Goal: Transaction & Acquisition: Book appointment/travel/reservation

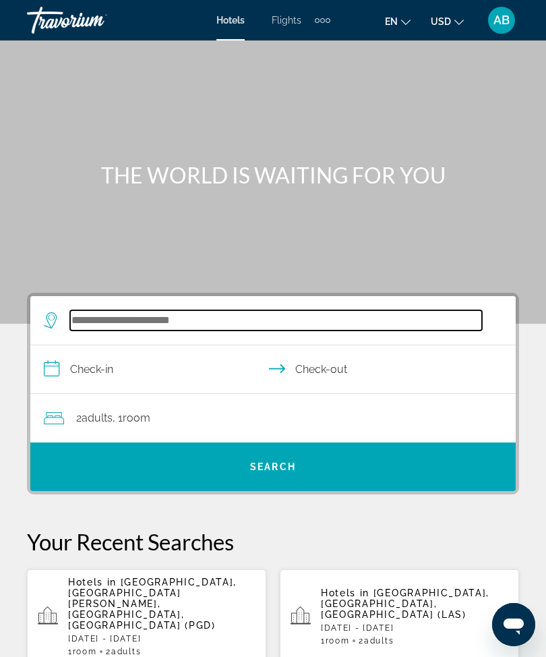
click at [176, 312] on input "Search widget" at bounding box center [276, 320] width 412 height 20
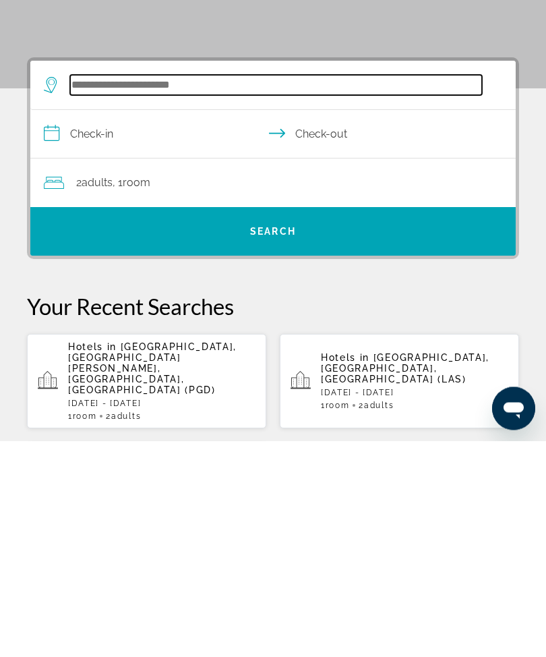
scroll to position [32, 0]
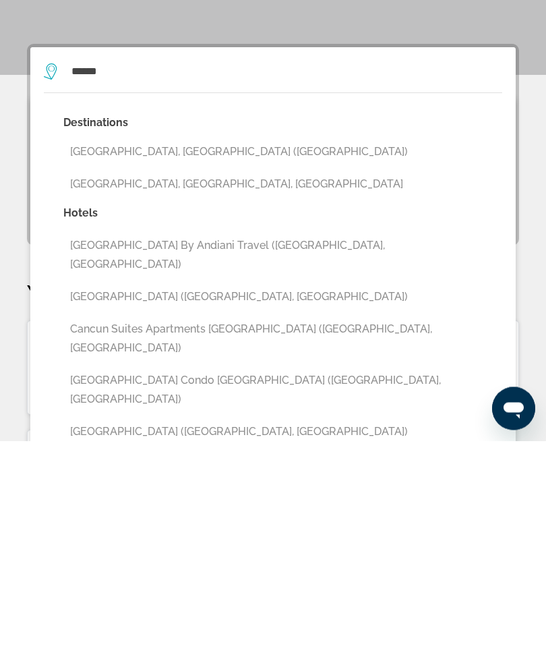
click at [173, 355] on button "[GEOGRAPHIC_DATA], [GEOGRAPHIC_DATA] ([GEOGRAPHIC_DATA])" at bounding box center [282, 368] width 439 height 26
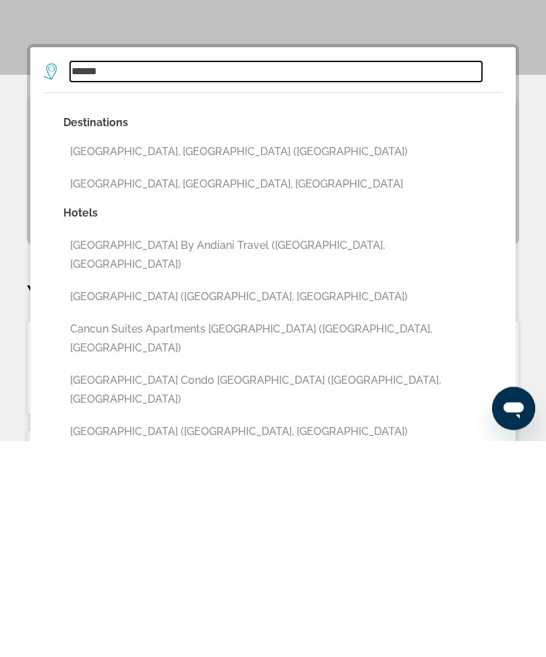
type input "**********"
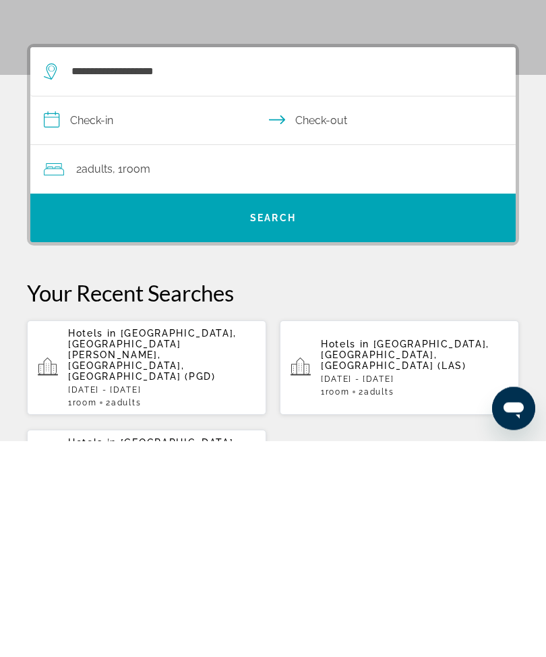
click at [52, 313] on input "**********" at bounding box center [275, 339] width 491 height 52
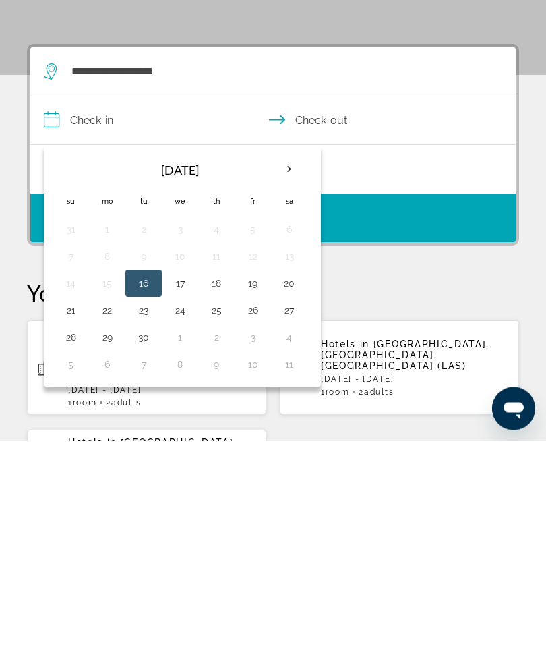
scroll to position [249, 0]
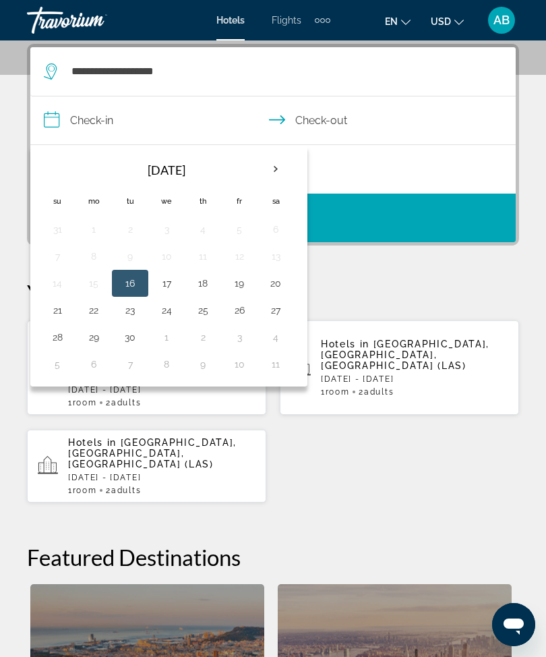
click at [272, 169] on th "Next month" at bounding box center [276, 169] width 36 height 30
click at [274, 175] on th "Next month" at bounding box center [276, 169] width 36 height 30
click at [165, 301] on button "19" at bounding box center [167, 310] width 22 height 19
click at [102, 337] on button "24" at bounding box center [94, 337] width 22 height 19
type input "**********"
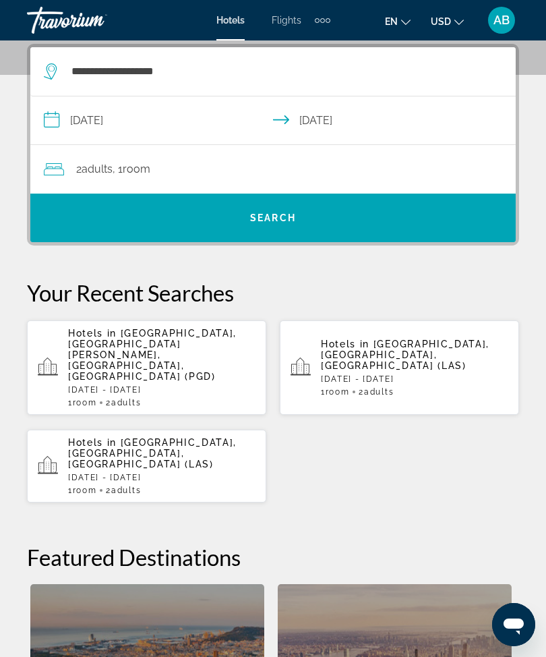
click at [312, 221] on span "Search widget" at bounding box center [273, 218] width 486 height 32
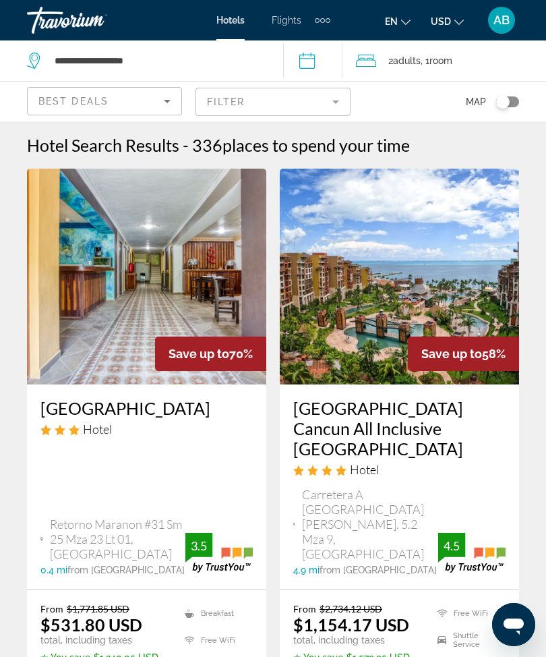
click at [339, 96] on mat-form-field "Filter" at bounding box center [273, 102] width 155 height 28
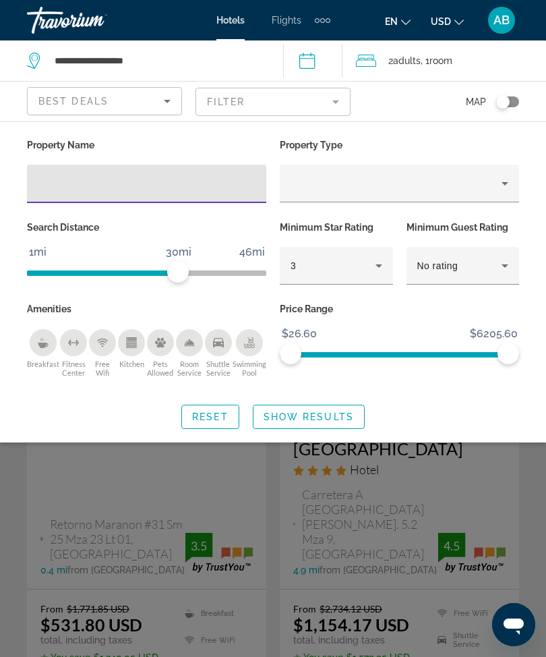
click at [139, 179] on input "Hotel Filters" at bounding box center [147, 184] width 218 height 16
type input "***"
click at [331, 412] on span "Show Results" at bounding box center [309, 416] width 90 height 11
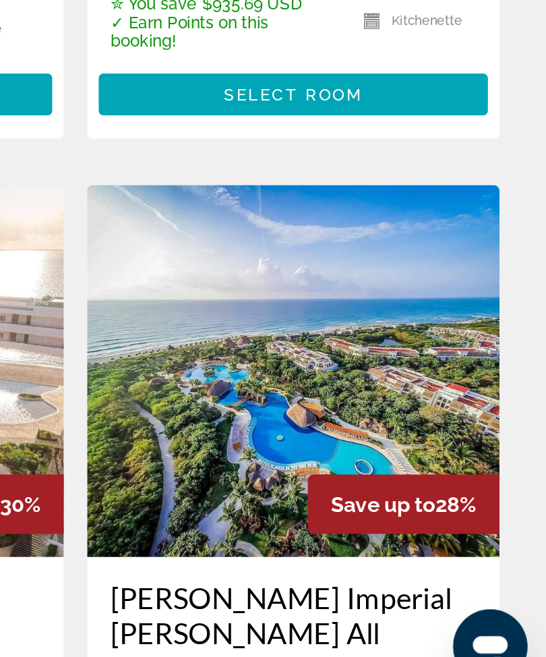
scroll to position [1530, 0]
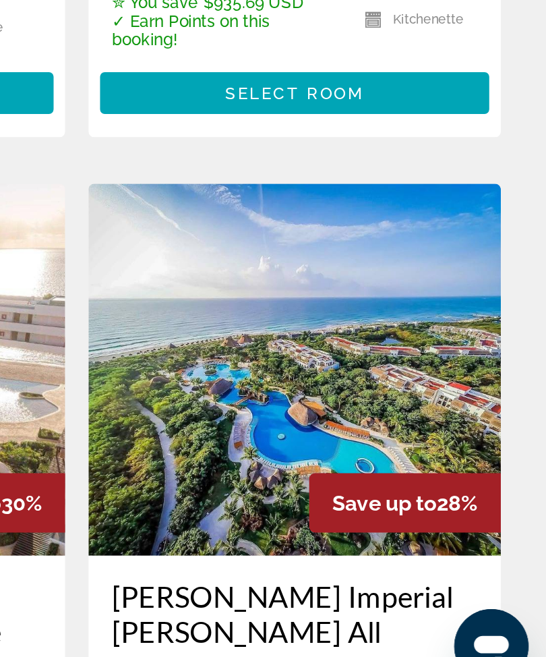
click at [280, 356] on img "Main content" at bounding box center [399, 464] width 239 height 216
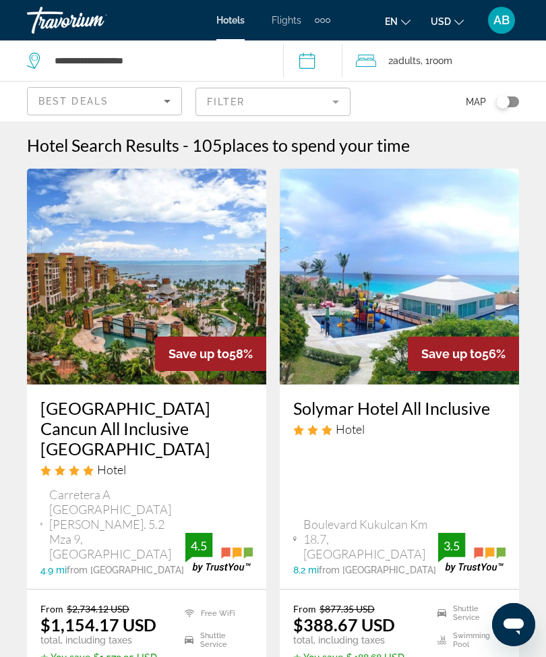
click at [342, 96] on mat-form-field "Filter" at bounding box center [273, 102] width 155 height 28
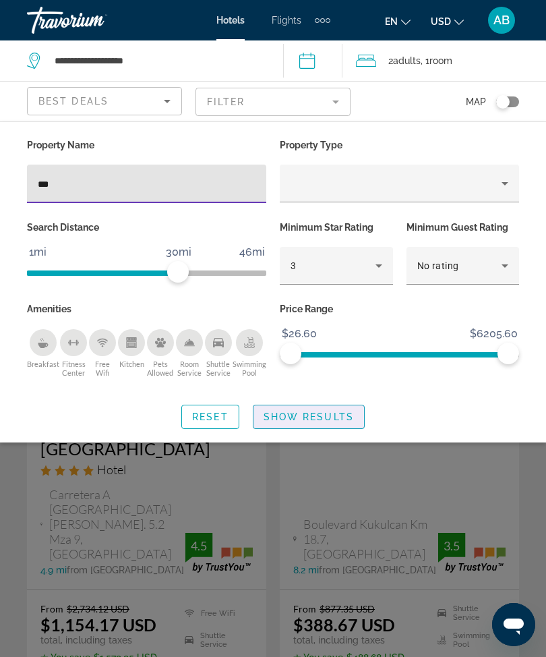
click at [337, 421] on span "Search widget" at bounding box center [309, 417] width 111 height 32
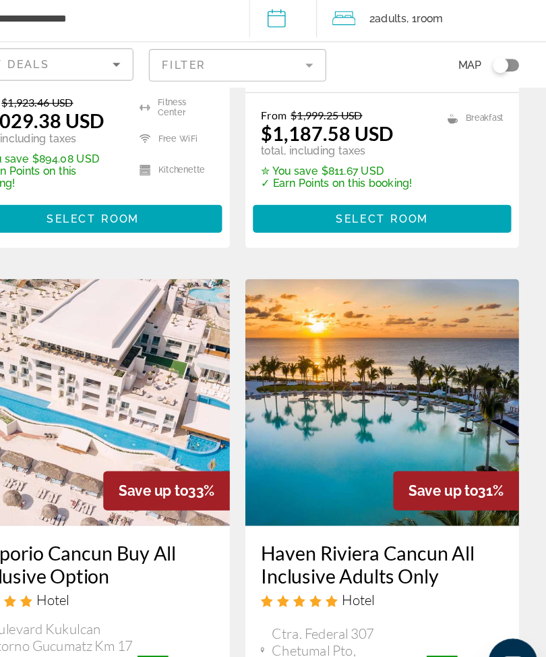
scroll to position [1039, 0]
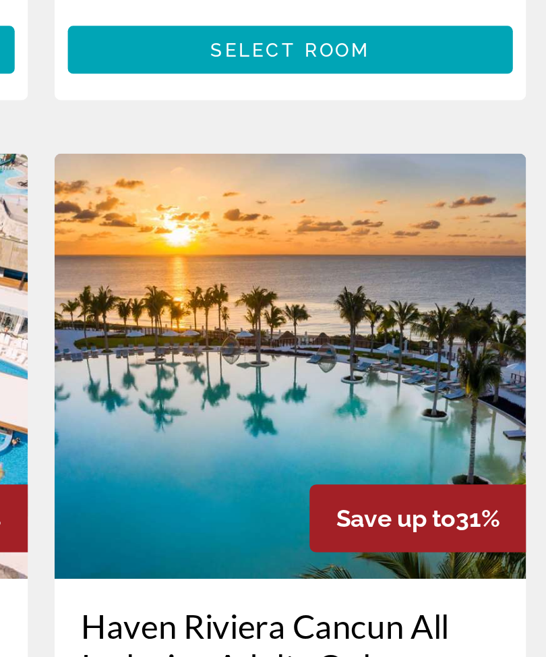
click at [280, 288] on img "Main content" at bounding box center [399, 396] width 239 height 216
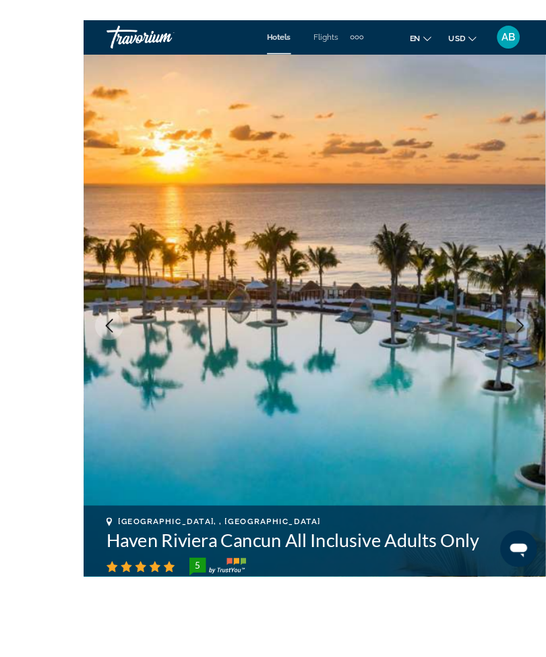
scroll to position [33, 0]
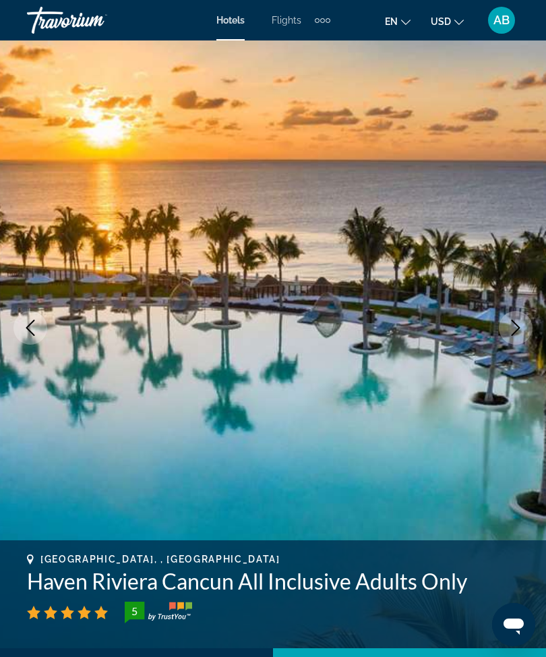
click at [514, 321] on icon "Next image" at bounding box center [516, 328] width 16 height 16
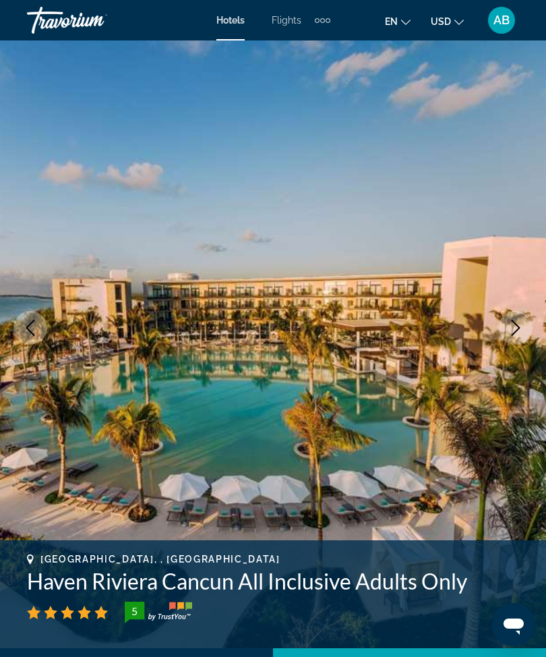
click at [522, 338] on button "Next image" at bounding box center [516, 328] width 34 height 34
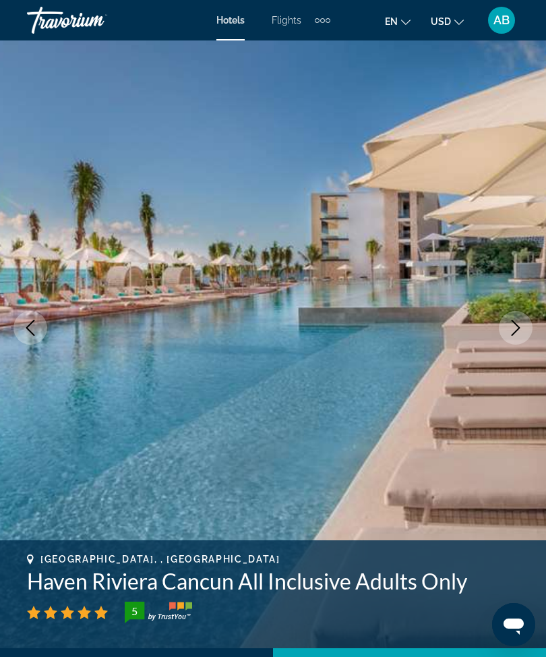
click at [517, 326] on icon "Next image" at bounding box center [516, 328] width 16 height 16
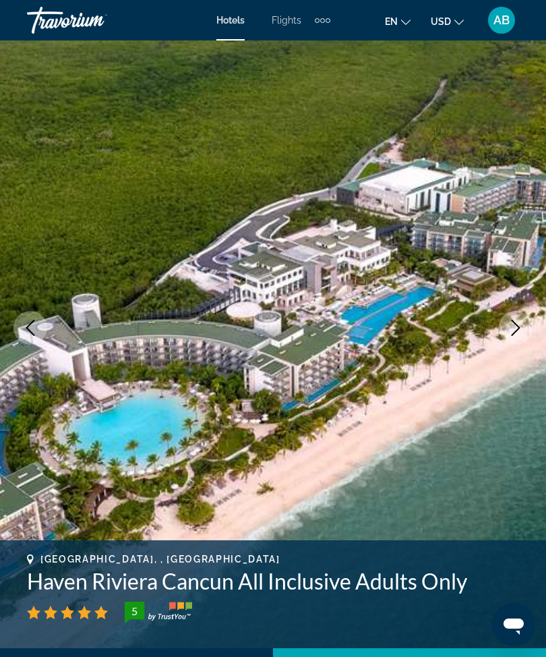
click at [521, 330] on icon "Next image" at bounding box center [516, 328] width 16 height 16
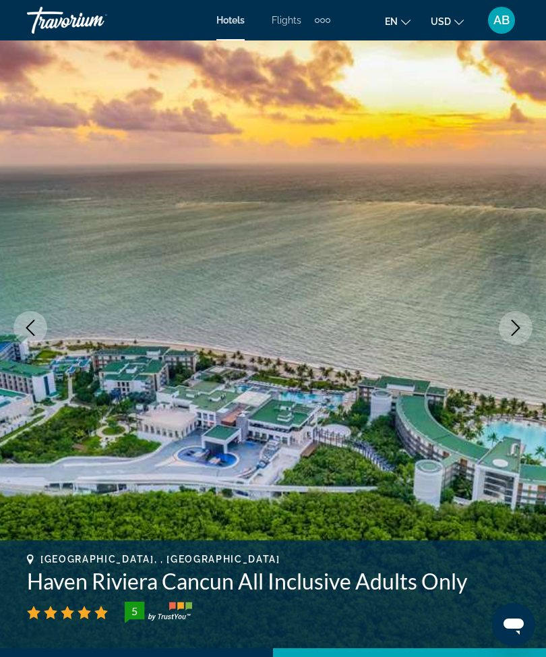
click at [506, 334] on button "Next image" at bounding box center [516, 328] width 34 height 34
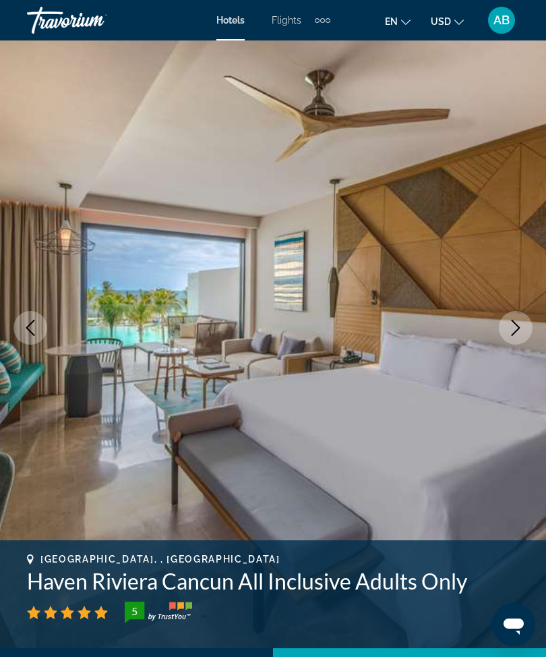
click at [521, 332] on icon "Next image" at bounding box center [516, 328] width 16 height 16
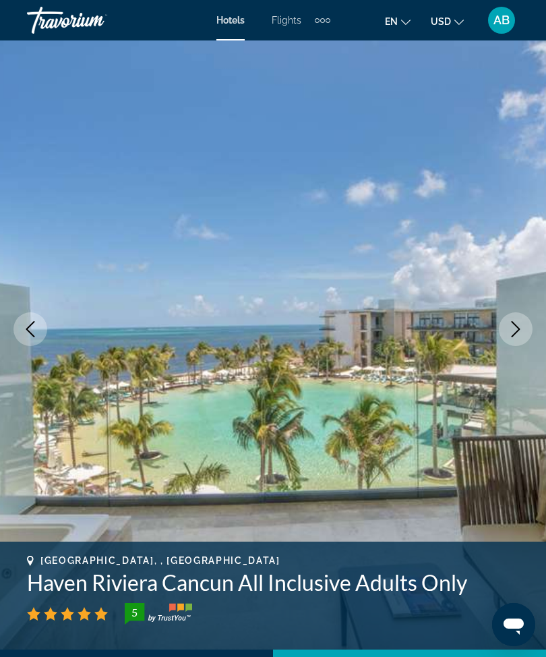
scroll to position [28, 0]
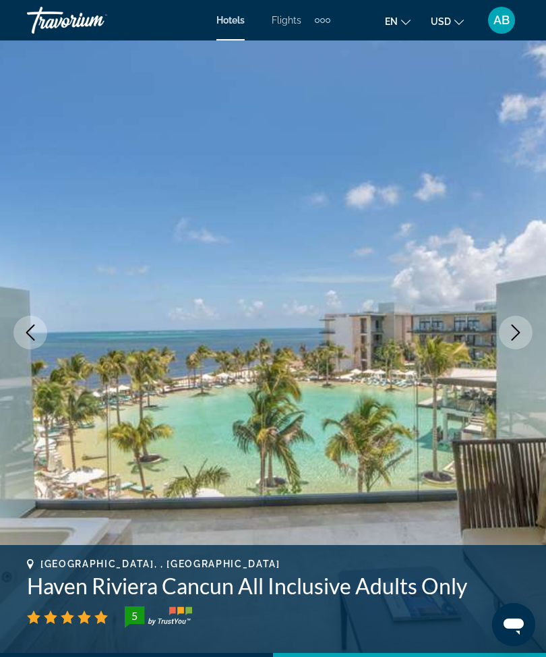
click at [508, 335] on icon "Next image" at bounding box center [516, 332] width 16 height 16
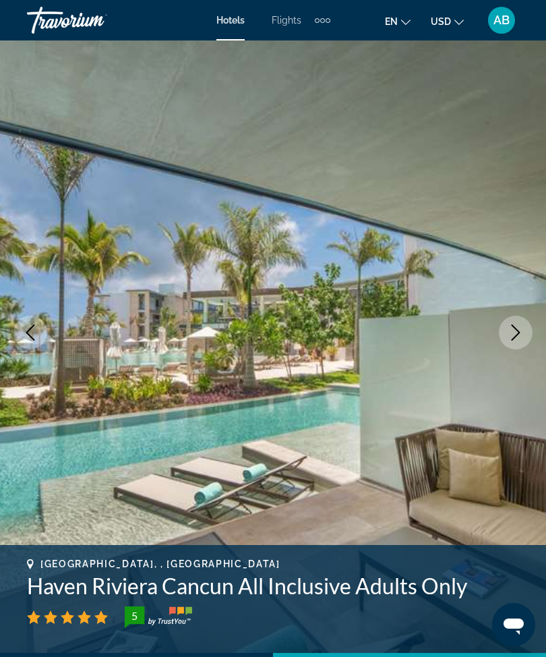
click at [523, 324] on icon "Next image" at bounding box center [516, 332] width 16 height 16
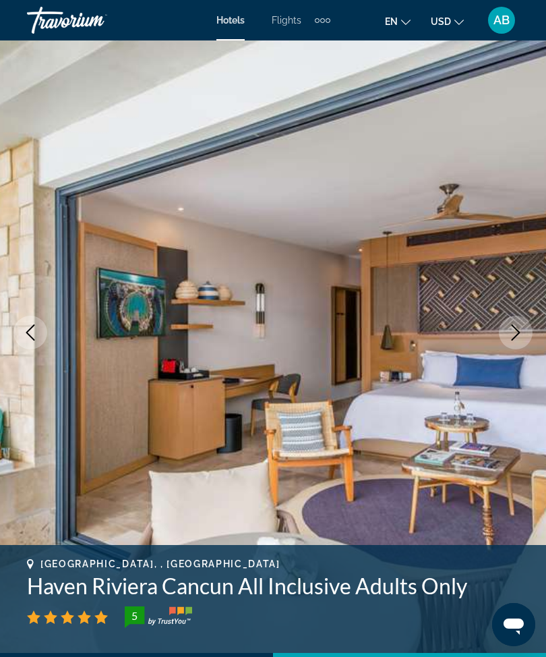
click at [516, 340] on icon "Next image" at bounding box center [516, 332] width 16 height 16
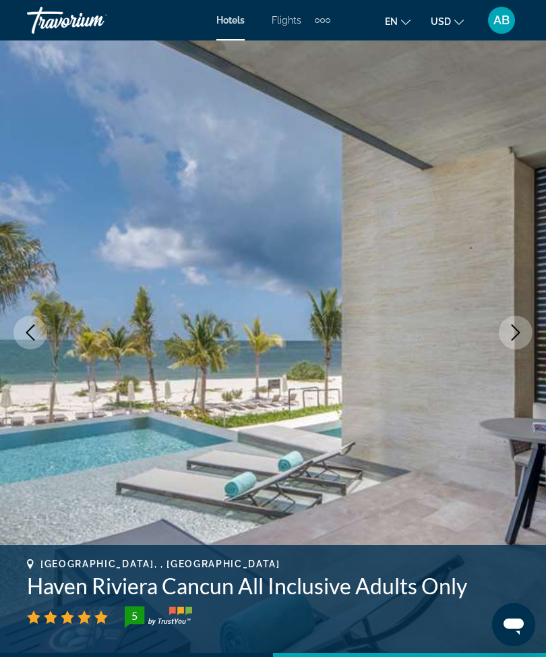
click at [512, 334] on icon "Next image" at bounding box center [516, 332] width 16 height 16
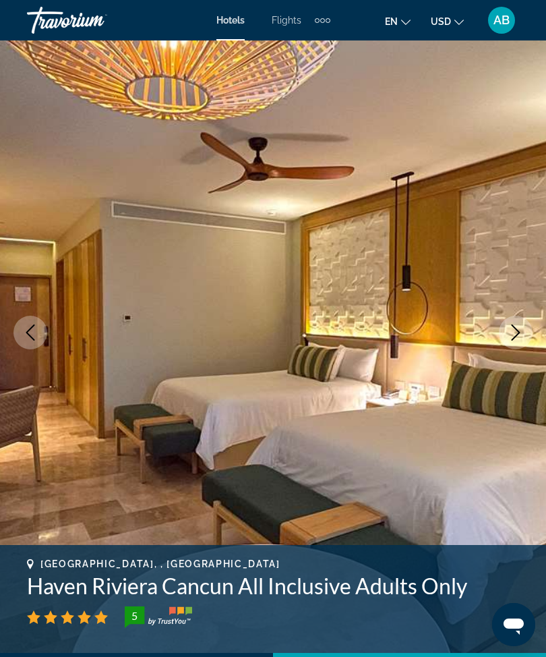
click at [511, 333] on icon "Next image" at bounding box center [516, 332] width 16 height 16
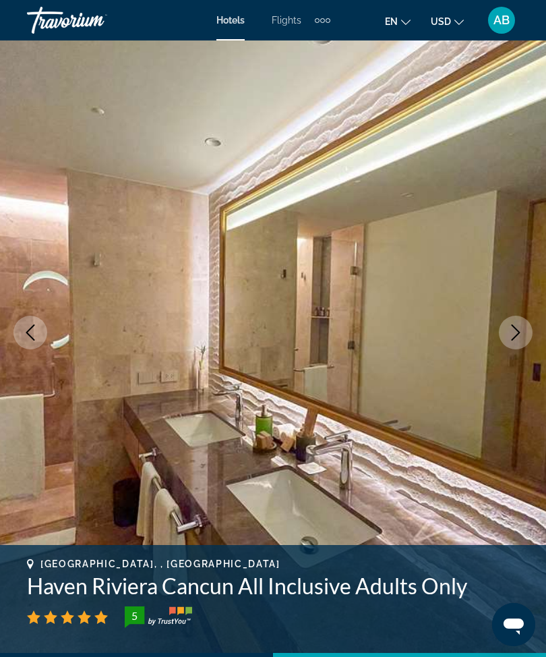
click at [515, 336] on icon "Next image" at bounding box center [516, 332] width 16 height 16
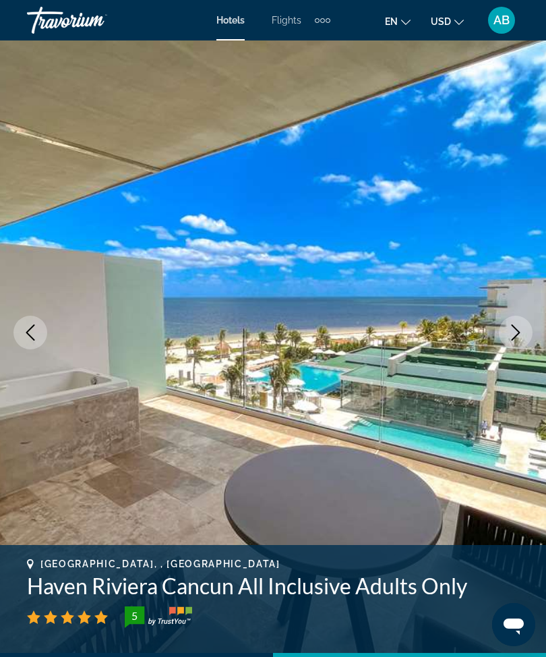
click at [519, 334] on icon "Next image" at bounding box center [516, 332] width 9 height 16
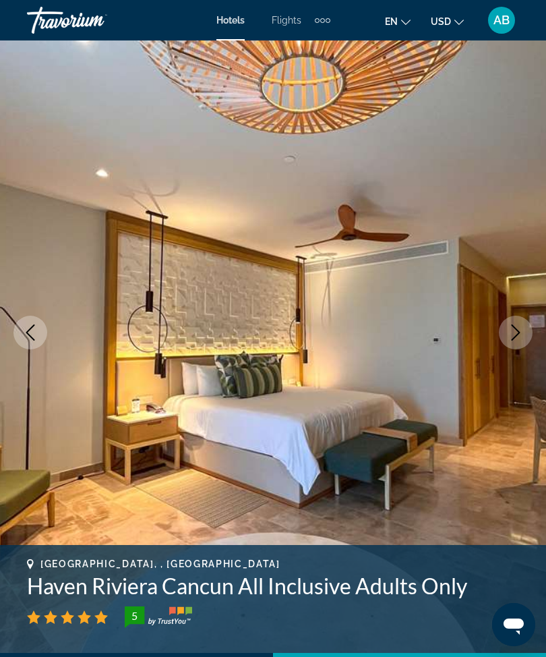
click at [523, 330] on icon "Next image" at bounding box center [516, 332] width 16 height 16
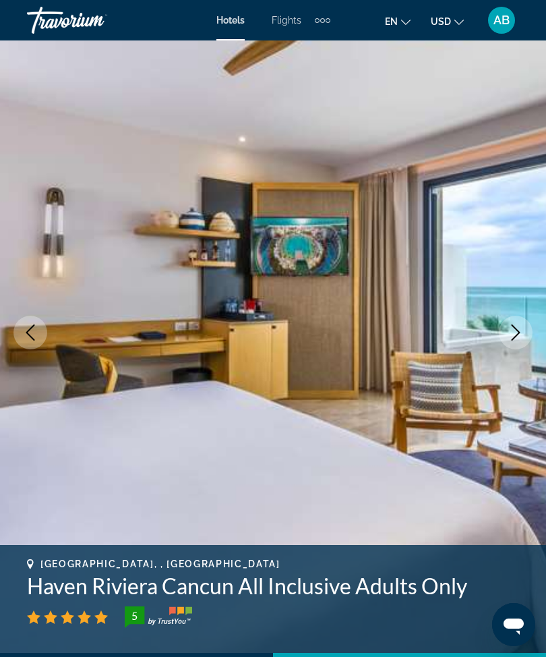
click at [508, 335] on icon "Next image" at bounding box center [516, 332] width 16 height 16
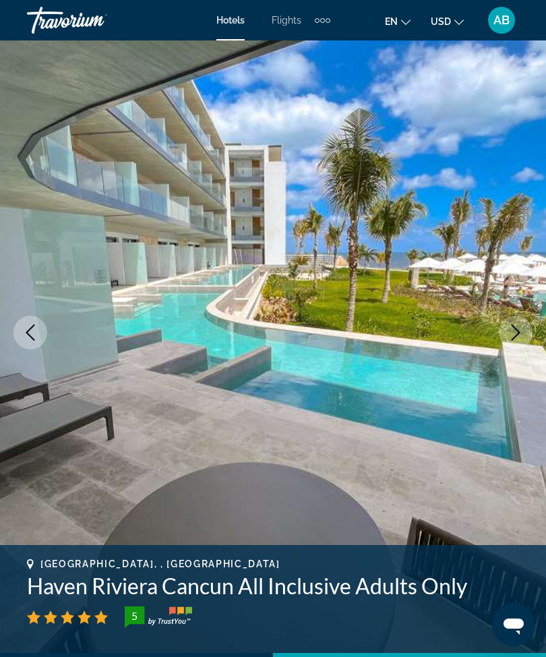
click at [521, 334] on icon "Next image" at bounding box center [516, 332] width 16 height 16
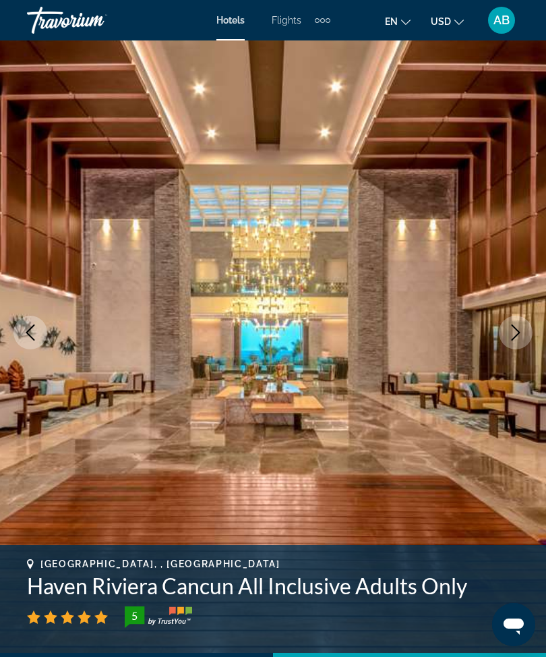
click at [515, 336] on icon "Next image" at bounding box center [516, 332] width 16 height 16
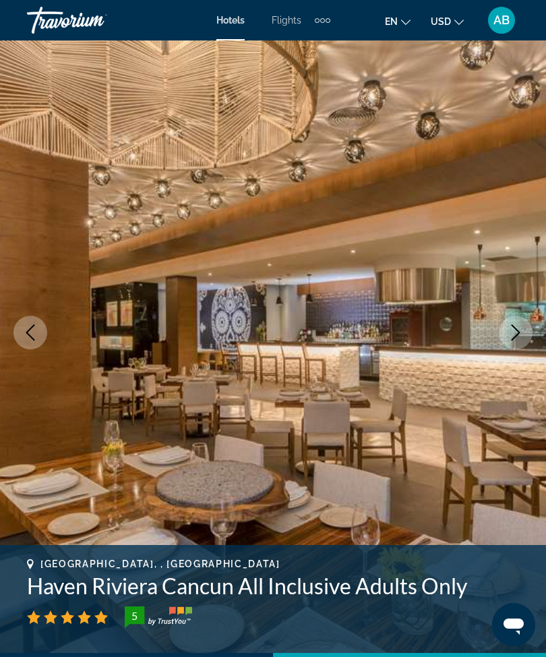
click at [521, 336] on icon "Next image" at bounding box center [516, 332] width 16 height 16
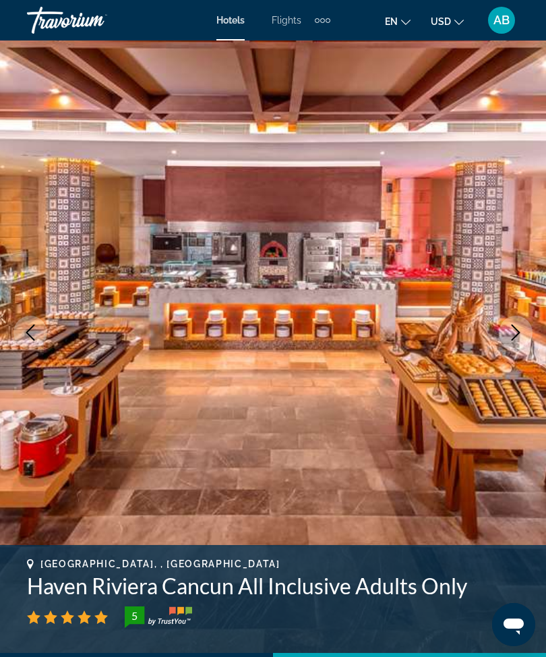
click at [515, 339] on icon "Next image" at bounding box center [516, 332] width 16 height 16
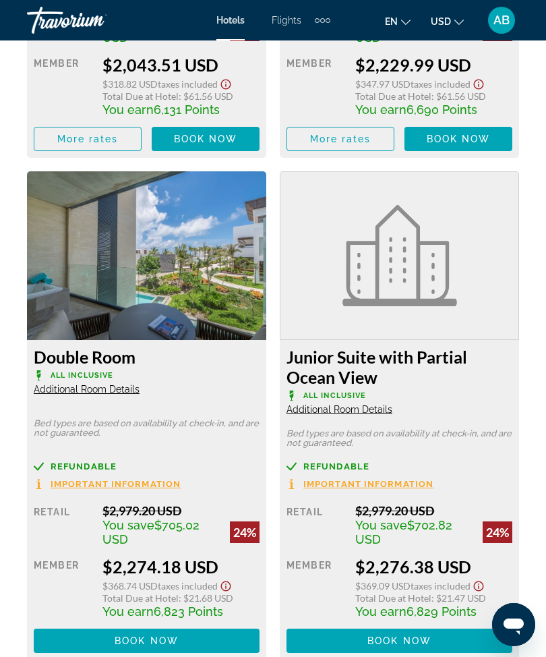
scroll to position [2823, 0]
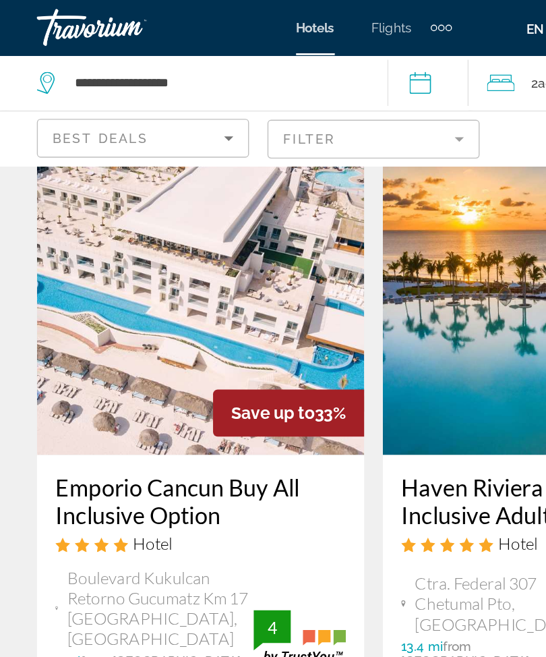
scroll to position [1163, 0]
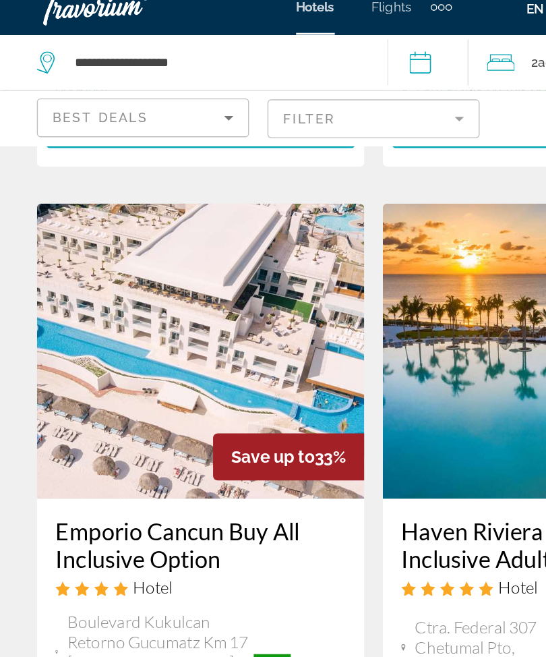
click at [213, 185] on img "Main content" at bounding box center [146, 272] width 239 height 216
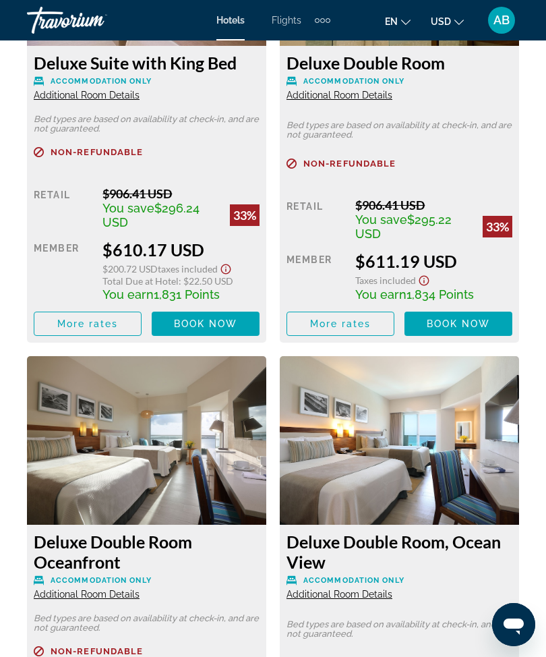
scroll to position [2522, 0]
click at [99, 321] on span "More rates" at bounding box center [87, 324] width 61 height 11
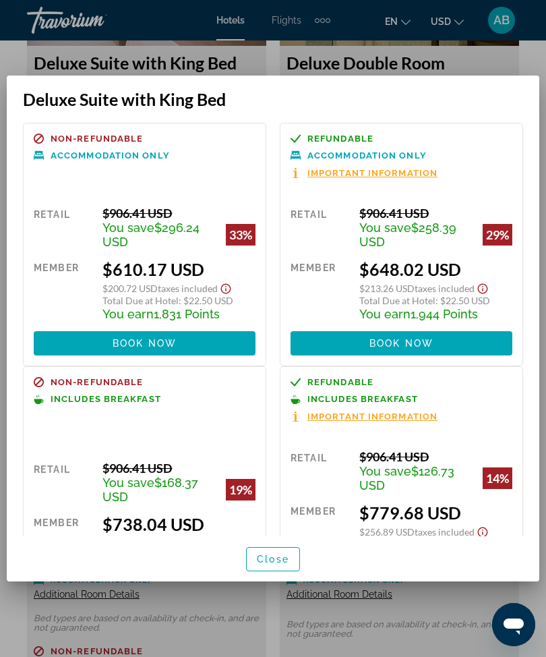
scroll to position [0, 0]
click at [278, 42] on div at bounding box center [273, 328] width 546 height 657
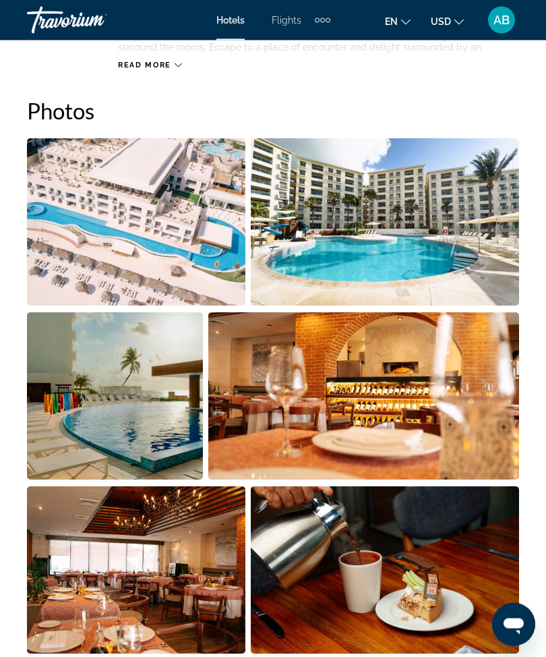
click at [177, 233] on img "Open full-screen image slider" at bounding box center [136, 222] width 218 height 167
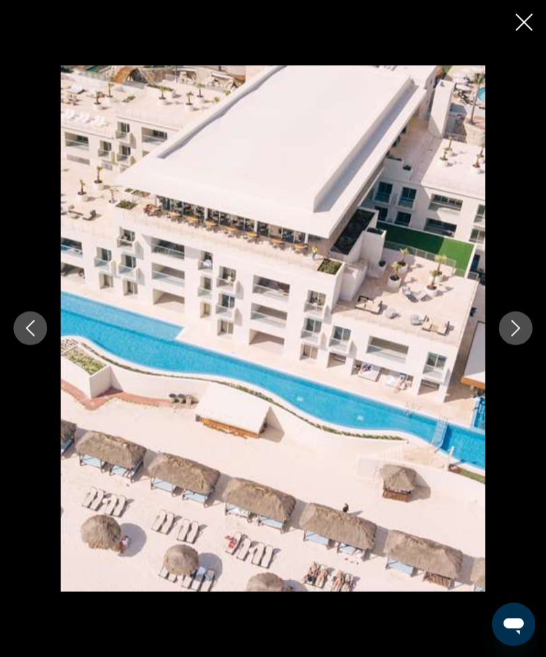
scroll to position [879, 0]
click at [517, 336] on icon "Next image" at bounding box center [516, 328] width 16 height 16
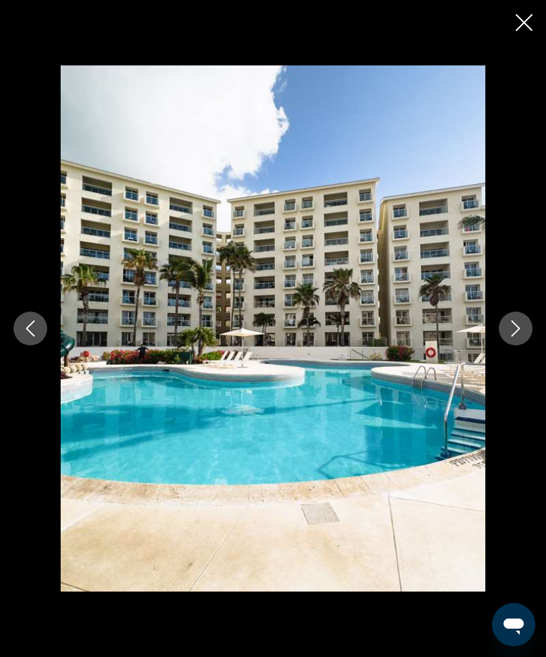
click at [515, 336] on icon "Next image" at bounding box center [516, 328] width 16 height 16
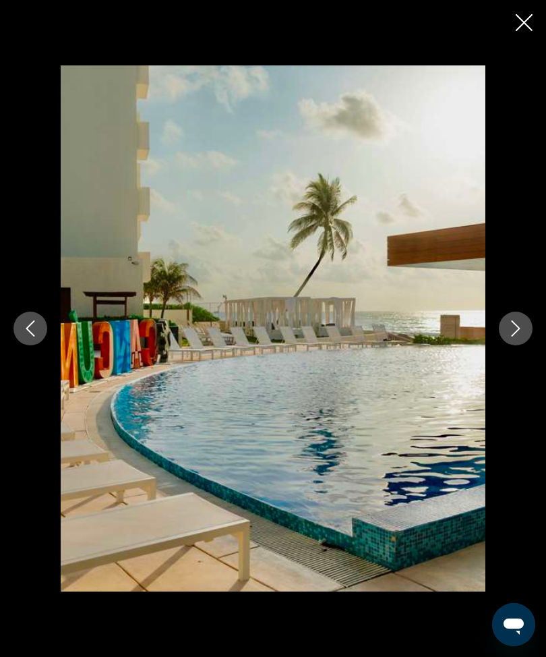
click at [505, 345] on button "Next image" at bounding box center [516, 329] width 34 height 34
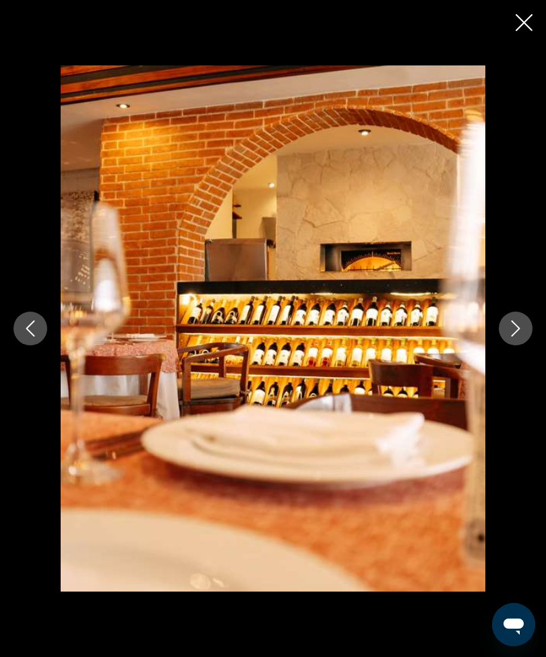
click at [501, 345] on button "Next image" at bounding box center [516, 329] width 34 height 34
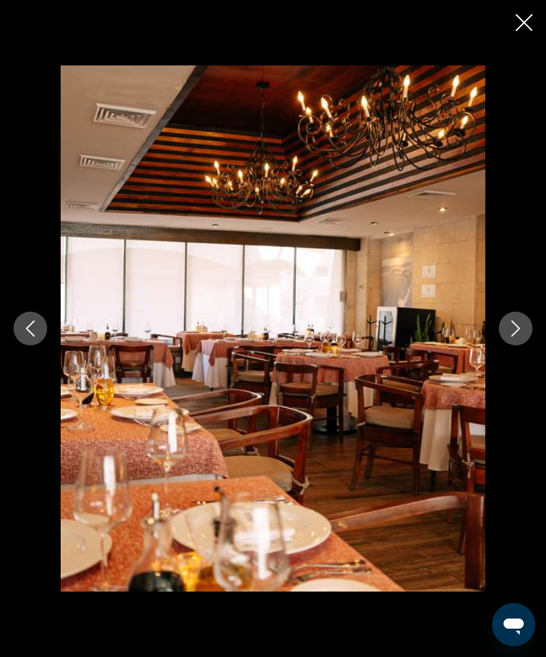
click at [511, 336] on icon "Next image" at bounding box center [516, 328] width 16 height 16
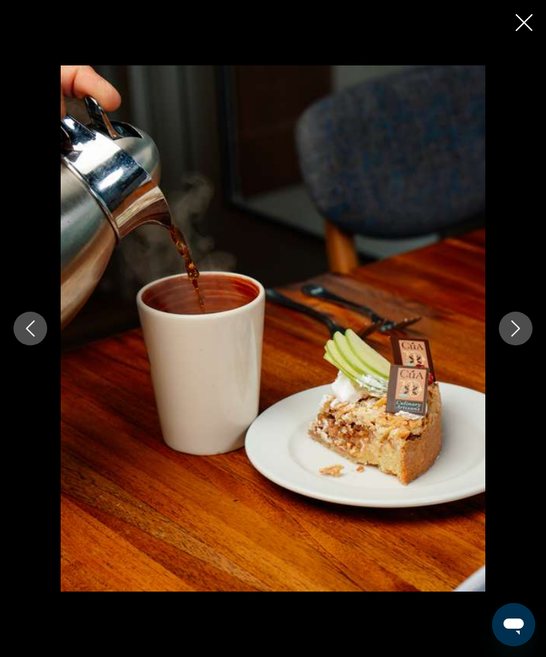
click at [523, 336] on icon "Next image" at bounding box center [516, 328] width 16 height 16
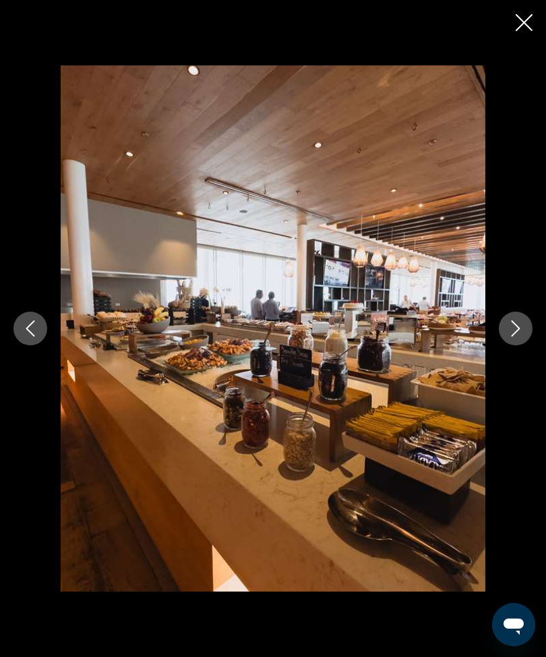
click at [508, 336] on icon "Next image" at bounding box center [516, 328] width 16 height 16
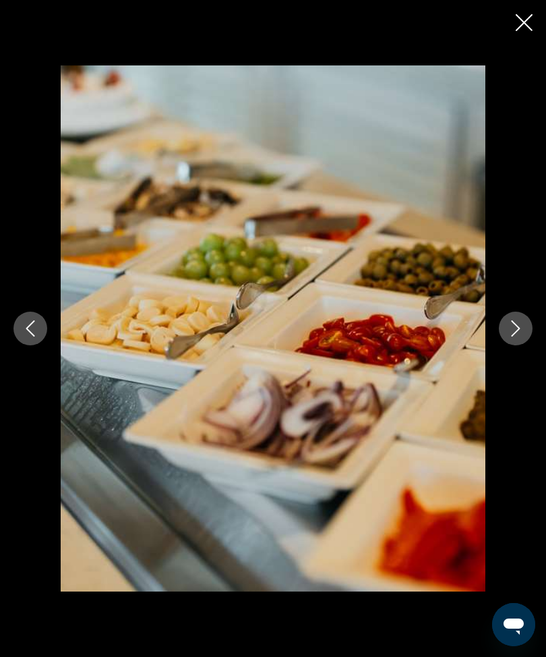
click at [519, 336] on icon "Next image" at bounding box center [516, 328] width 16 height 16
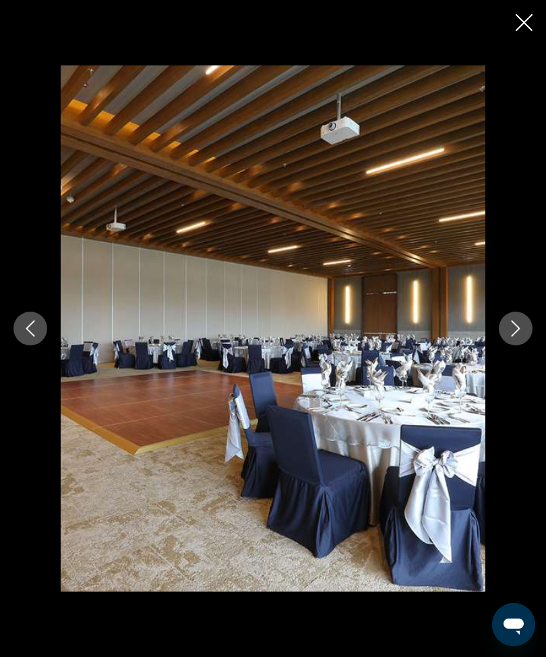
click at [513, 336] on icon "Next image" at bounding box center [516, 328] width 16 height 16
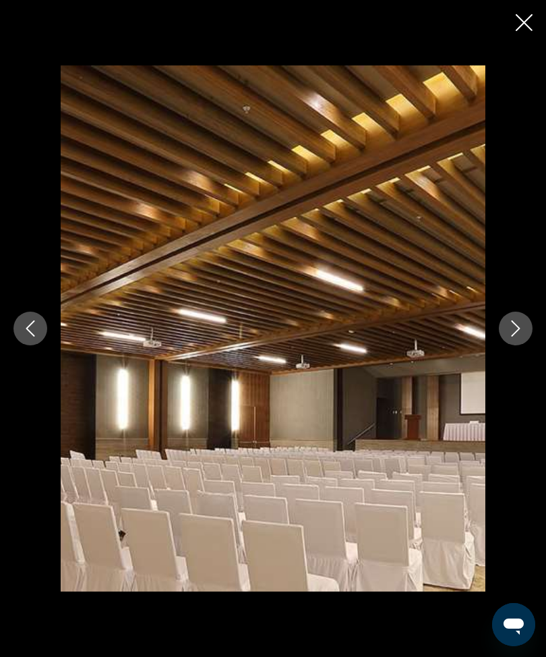
click at [509, 336] on icon "Next image" at bounding box center [516, 328] width 16 height 16
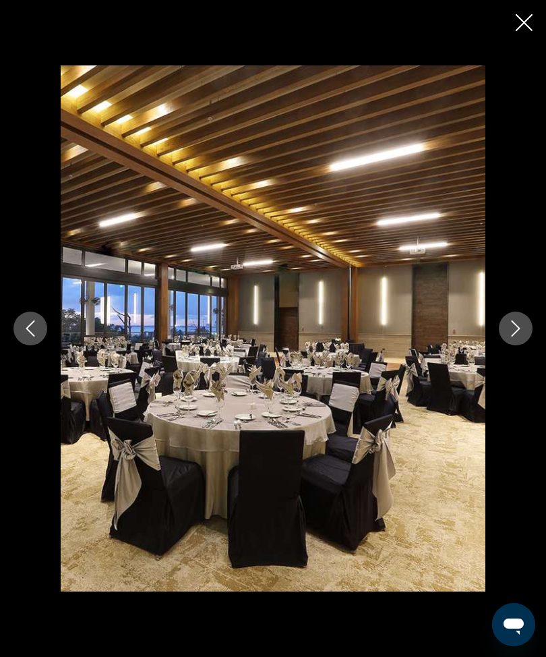
click at [520, 336] on icon "Next image" at bounding box center [516, 328] width 9 height 16
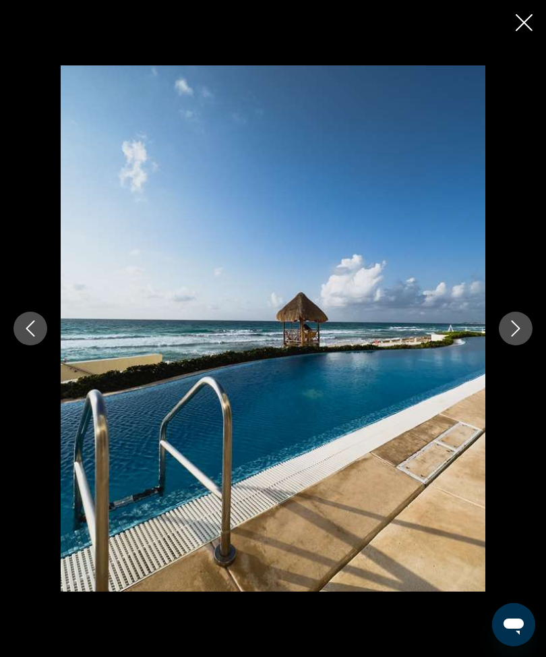
click at [522, 336] on icon "Next image" at bounding box center [516, 328] width 16 height 16
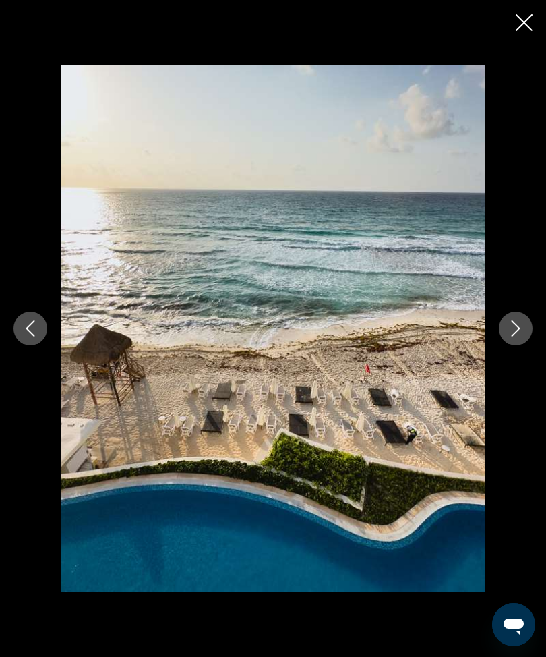
click at [515, 336] on icon "Next image" at bounding box center [516, 328] width 16 height 16
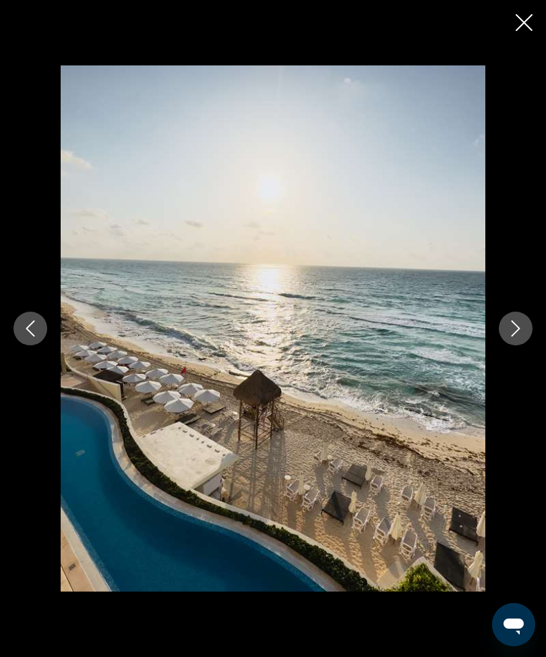
click at [517, 336] on icon "Next image" at bounding box center [516, 328] width 16 height 16
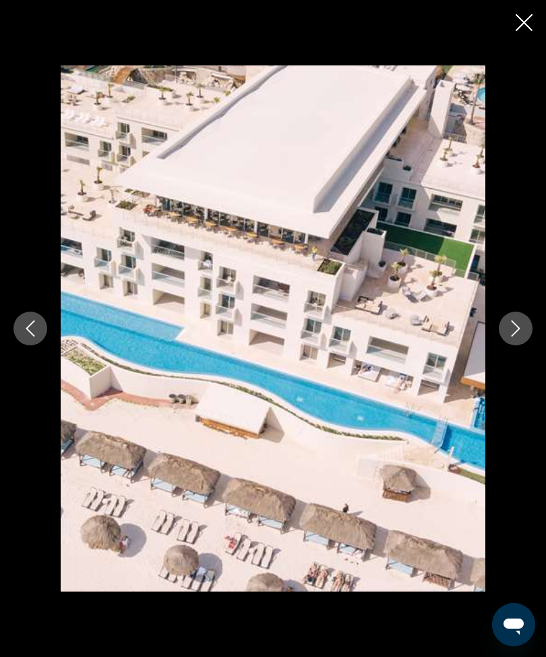
click at [495, 350] on div "prev next" at bounding box center [273, 327] width 546 height 525
click at [529, 345] on button "Next image" at bounding box center [516, 329] width 34 height 34
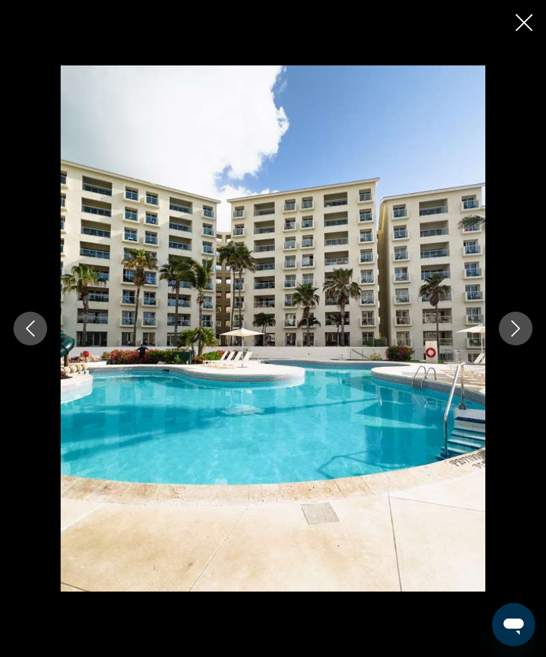
click at [523, 336] on icon "Next image" at bounding box center [516, 328] width 16 height 16
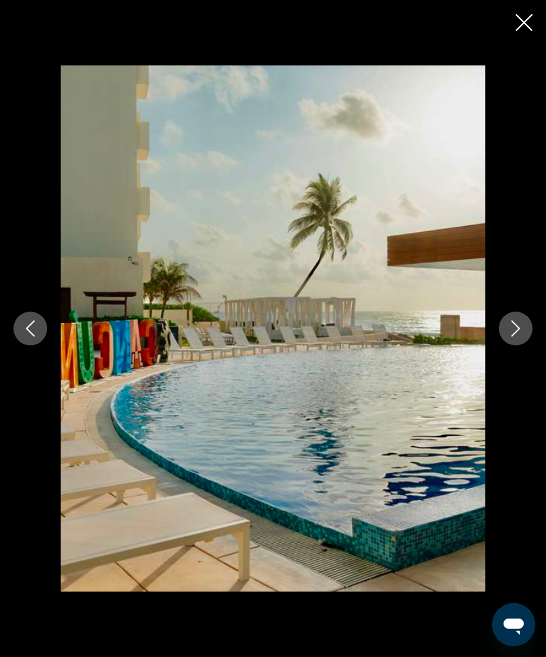
click at [496, 352] on div "prev next" at bounding box center [273, 327] width 546 height 525
click at [531, 16] on icon "Close slideshow" at bounding box center [524, 22] width 17 height 17
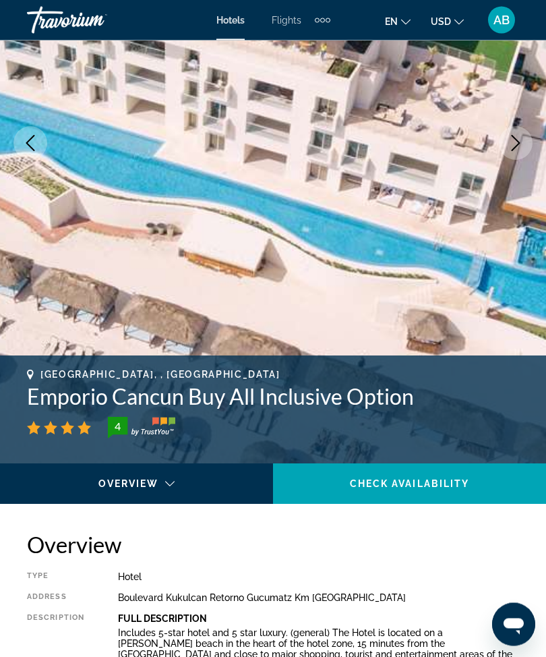
scroll to position [75, 0]
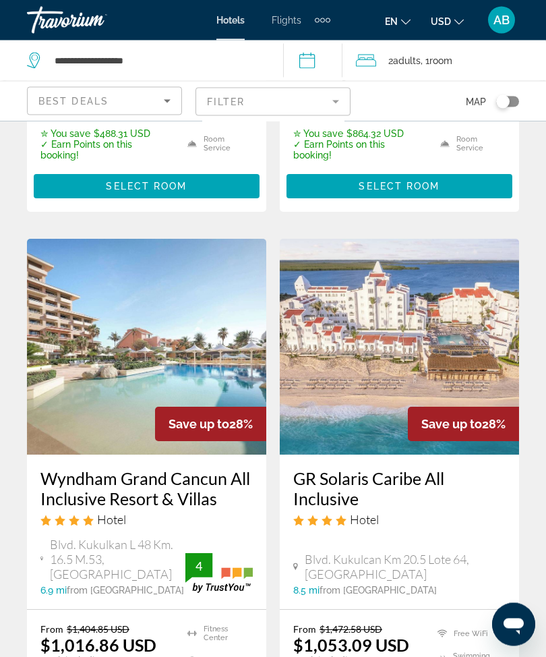
scroll to position [2225, 0]
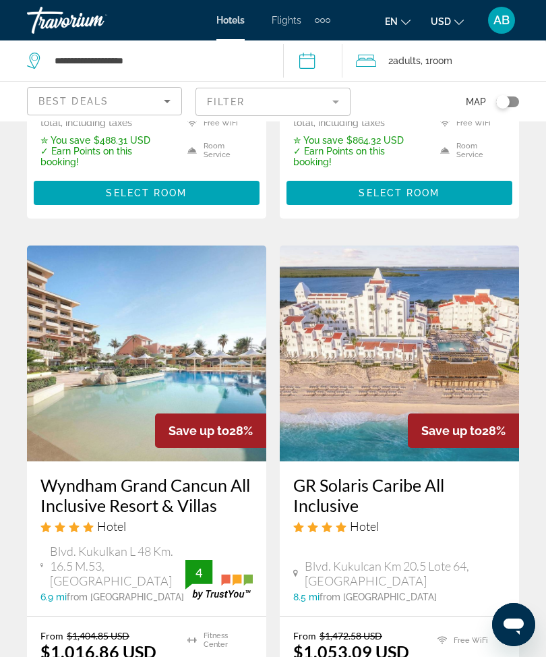
click at [195, 245] on img "Main content" at bounding box center [146, 353] width 239 height 216
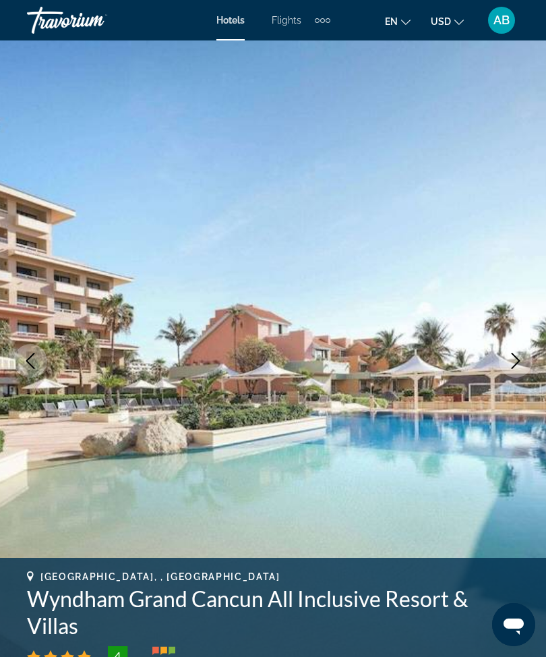
click at [506, 363] on button "Next image" at bounding box center [516, 361] width 34 height 34
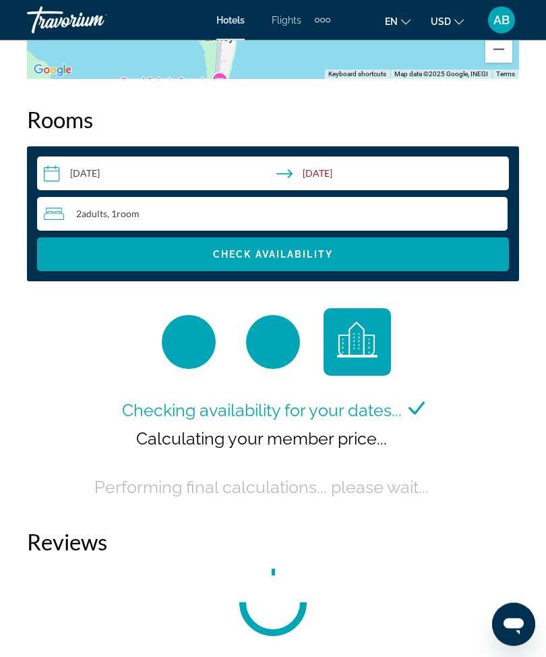
scroll to position [2185, 0]
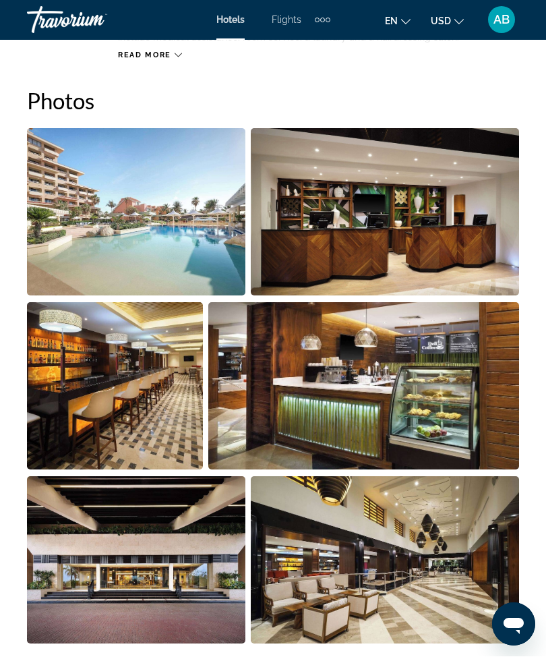
click at [177, 204] on img "Open full-screen image slider" at bounding box center [136, 212] width 218 height 167
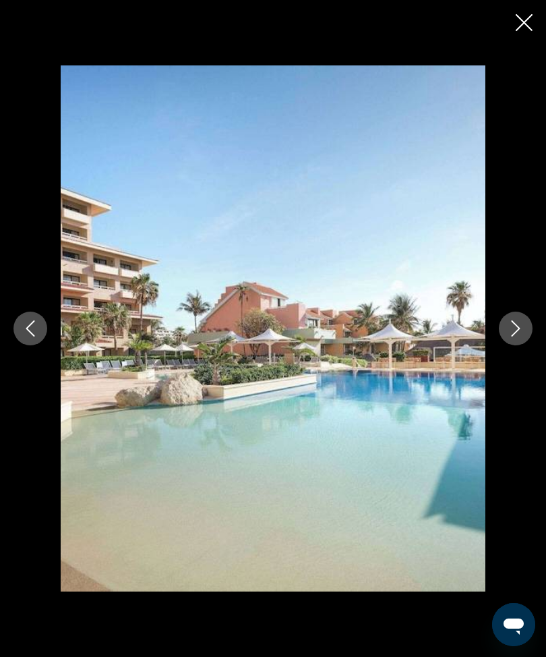
click at [523, 341] on button "Next image" at bounding box center [516, 329] width 34 height 34
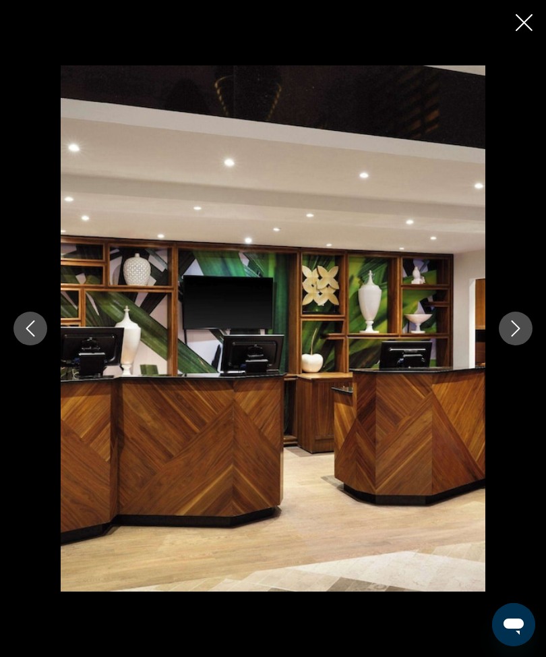
click at [526, 331] on button "Next image" at bounding box center [516, 329] width 34 height 34
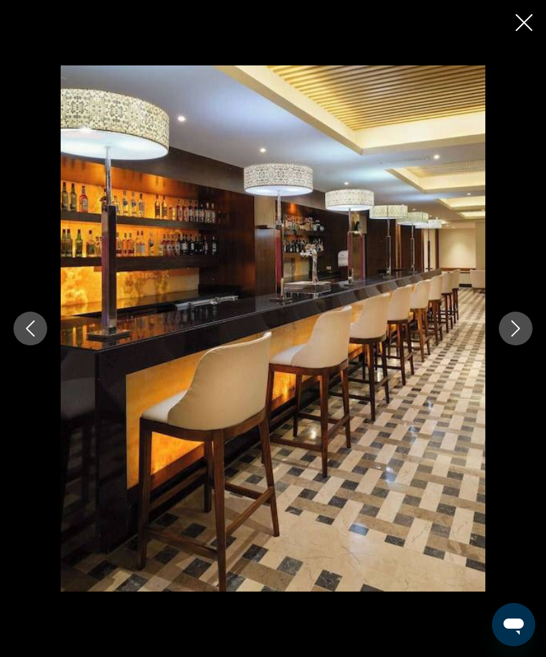
click at [517, 330] on icon "Next image" at bounding box center [516, 328] width 9 height 16
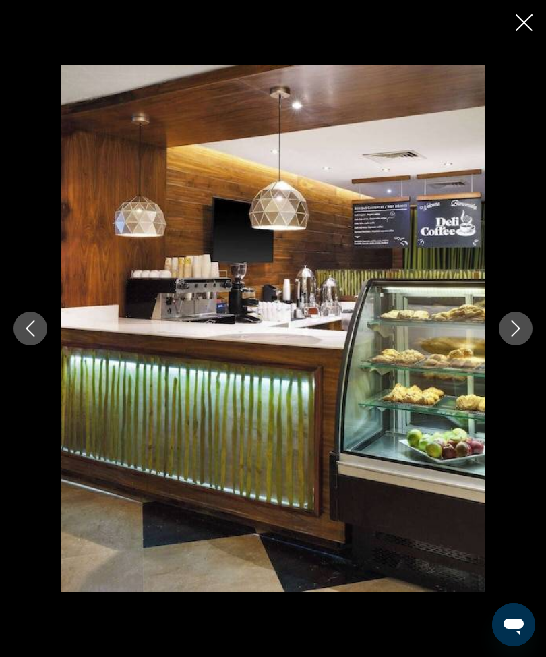
click at [516, 332] on icon "Next image" at bounding box center [516, 328] width 9 height 16
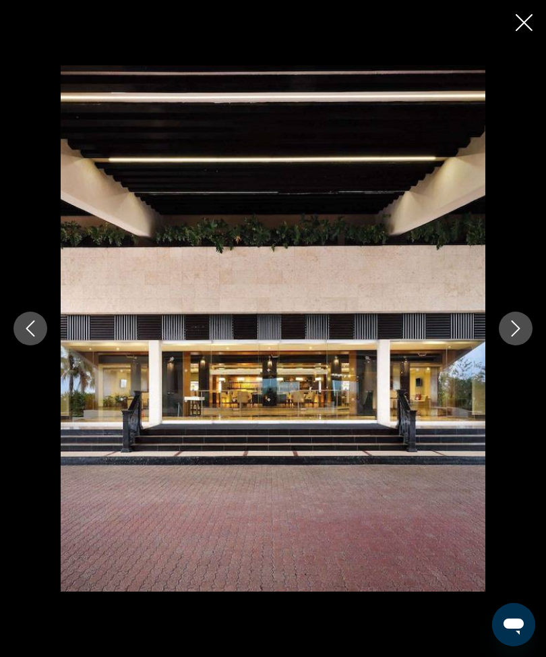
click at [523, 334] on icon "Next image" at bounding box center [516, 328] width 16 height 16
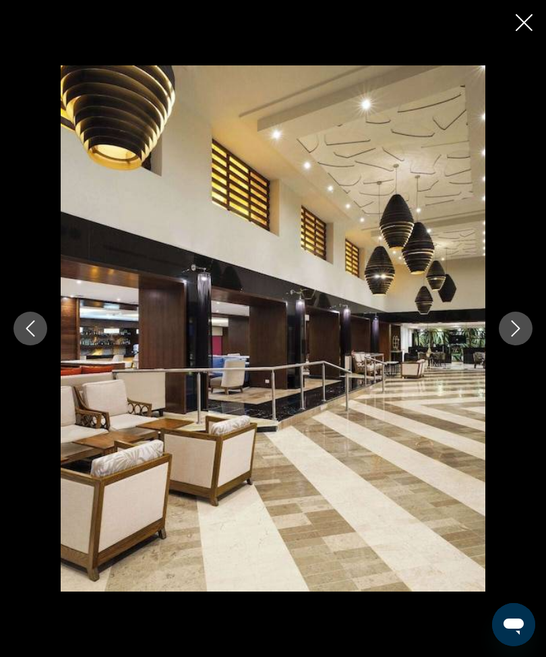
click at [512, 335] on icon "Next image" at bounding box center [516, 328] width 9 height 16
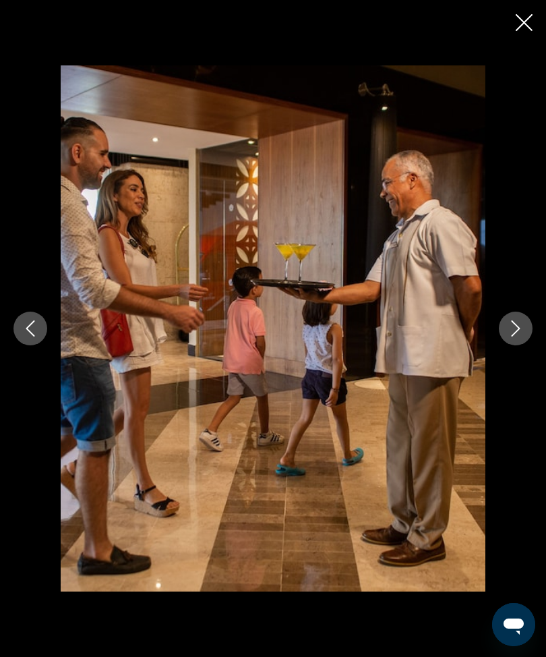
click at [514, 328] on icon "Next image" at bounding box center [516, 328] width 16 height 16
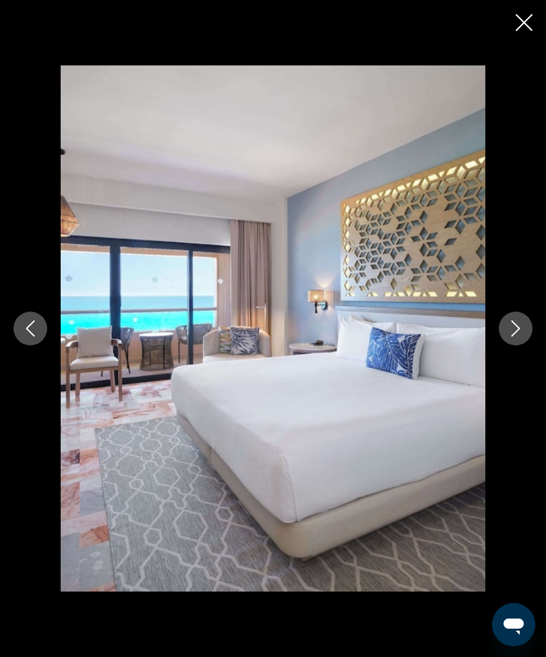
click at [508, 333] on icon "Next image" at bounding box center [516, 328] width 16 height 16
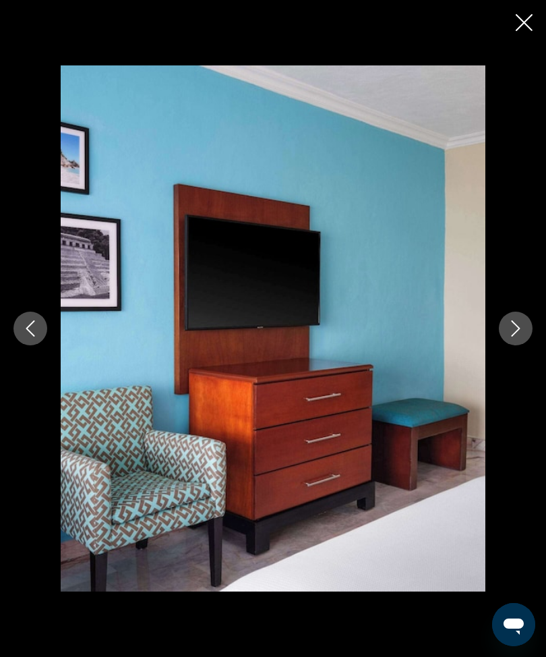
click at [519, 328] on icon "Next image" at bounding box center [516, 328] width 9 height 16
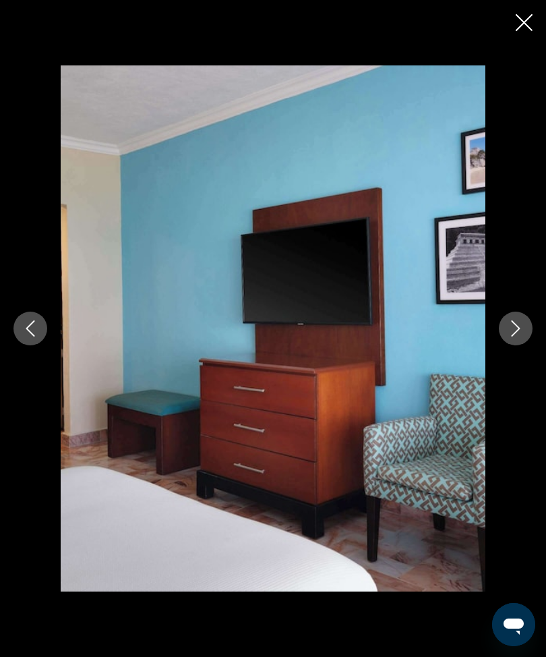
click at [525, 340] on button "Next image" at bounding box center [516, 329] width 34 height 34
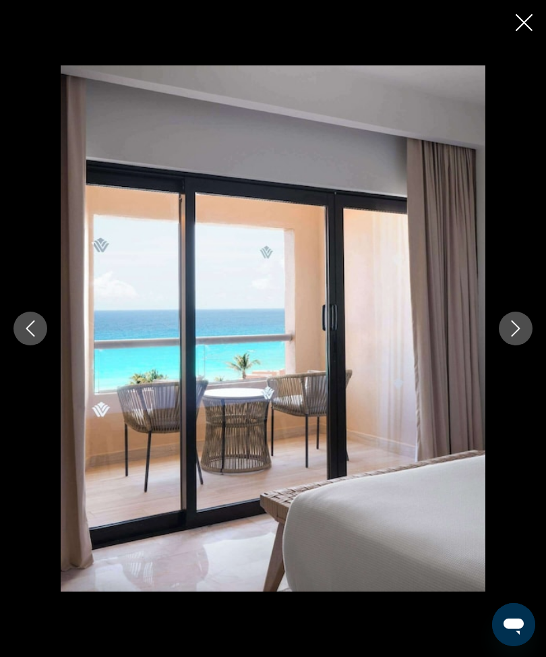
click at [519, 339] on button "Next image" at bounding box center [516, 329] width 34 height 34
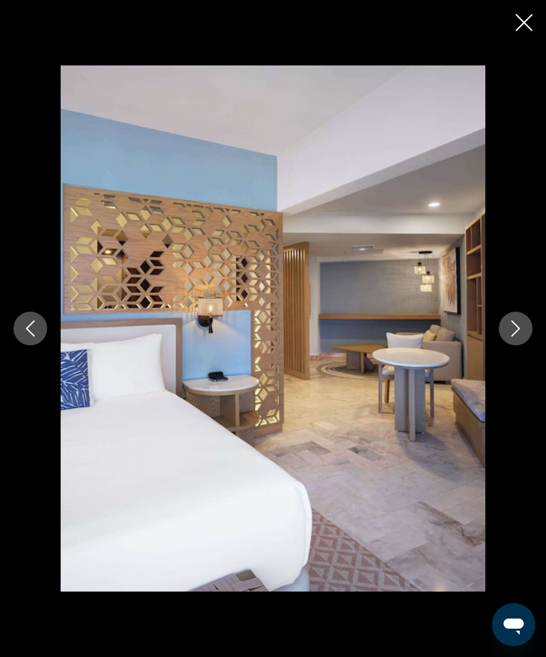
click at [512, 327] on icon "Next image" at bounding box center [516, 328] width 16 height 16
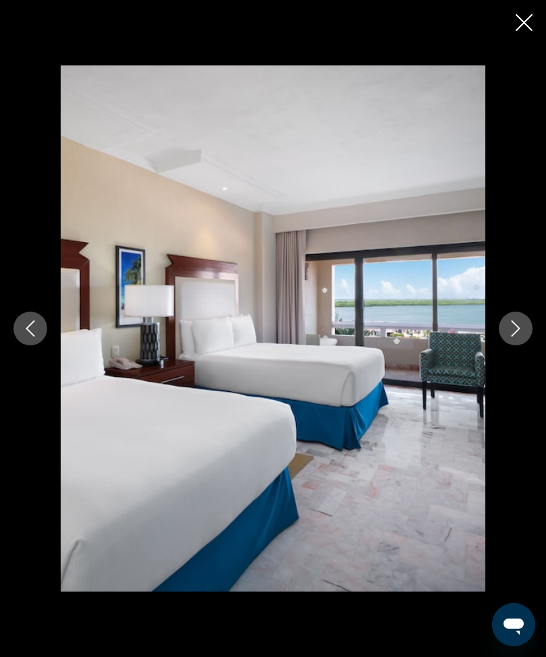
click at [527, 7] on div "prev next" at bounding box center [273, 328] width 546 height 657
click at [528, 9] on div "prev next" at bounding box center [273, 328] width 546 height 657
click at [536, 16] on div "prev next" at bounding box center [273, 328] width 546 height 657
click at [531, 16] on icon "Close slideshow" at bounding box center [524, 22] width 17 height 17
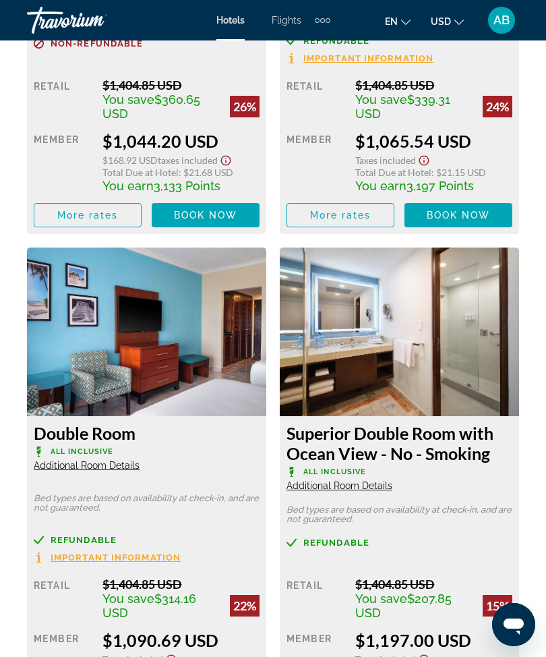
scroll to position [3081, 0]
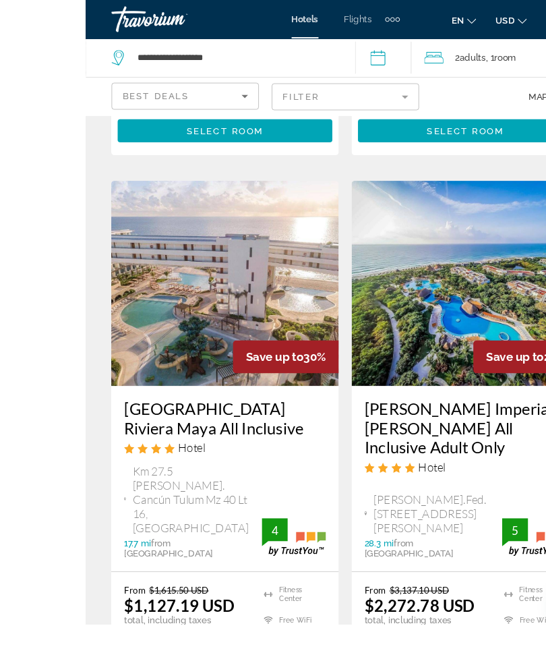
scroll to position [1724, 0]
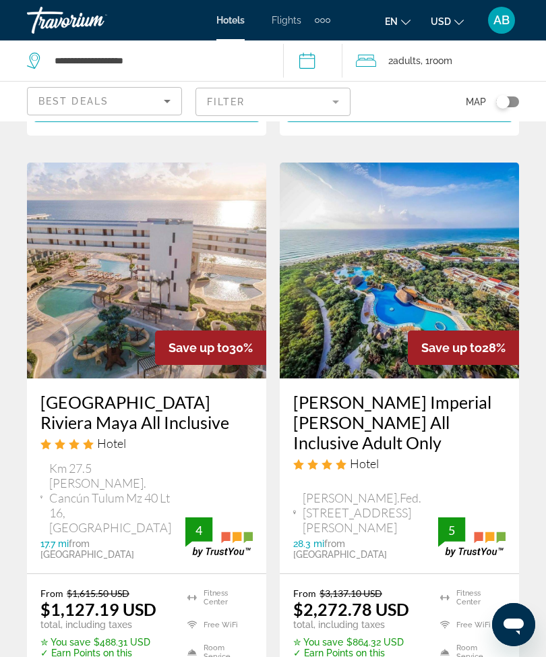
click at [183, 173] on img "Main content" at bounding box center [146, 271] width 239 height 216
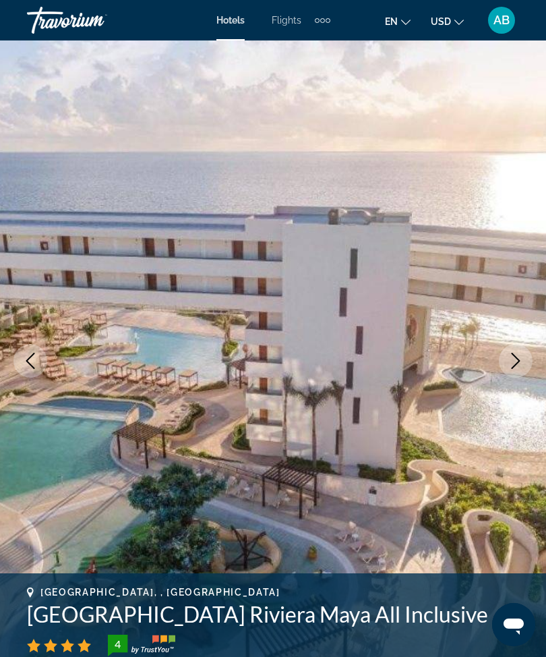
click at [510, 350] on button "Next image" at bounding box center [516, 361] width 34 height 34
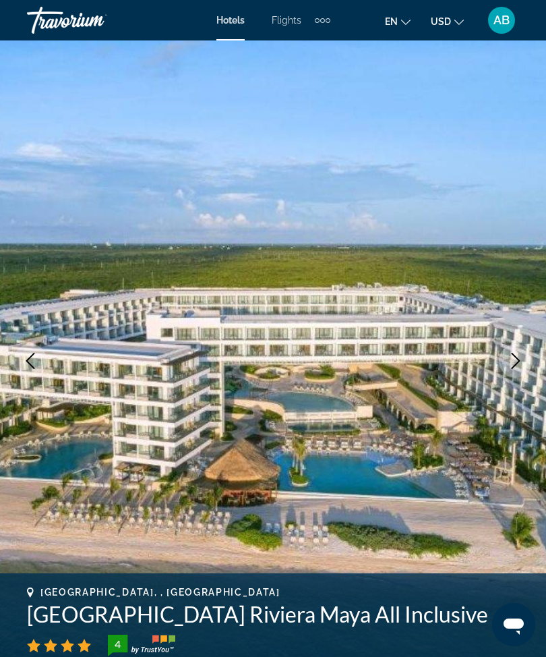
click at [524, 353] on button "Next image" at bounding box center [516, 361] width 34 height 34
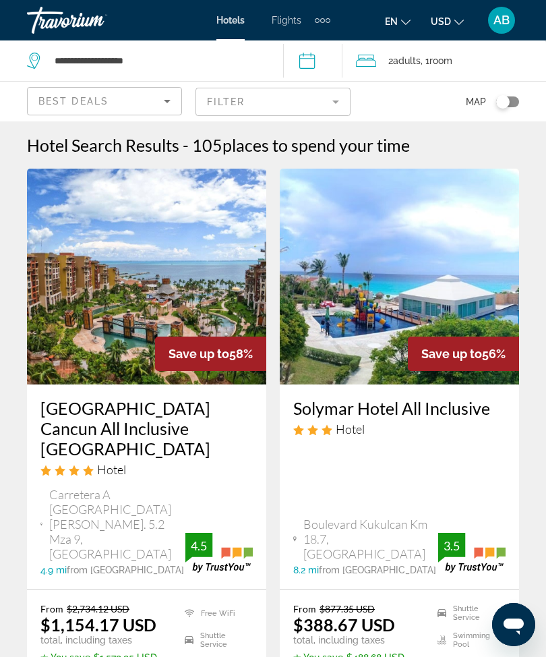
click at [339, 105] on mat-form-field "Filter" at bounding box center [273, 102] width 155 height 28
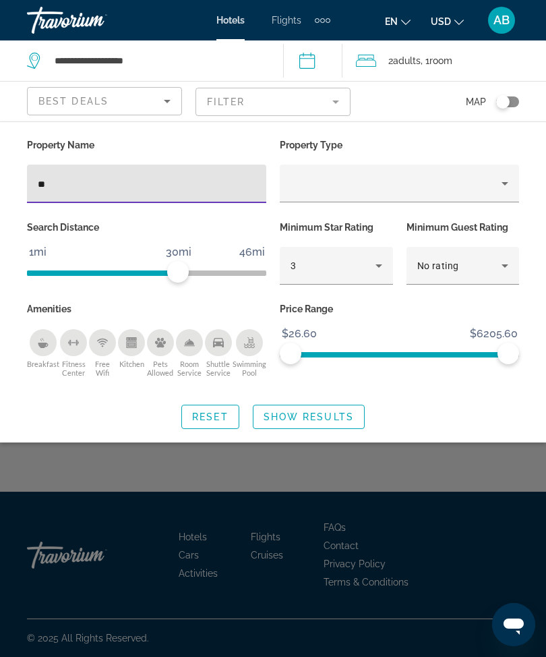
type input "*"
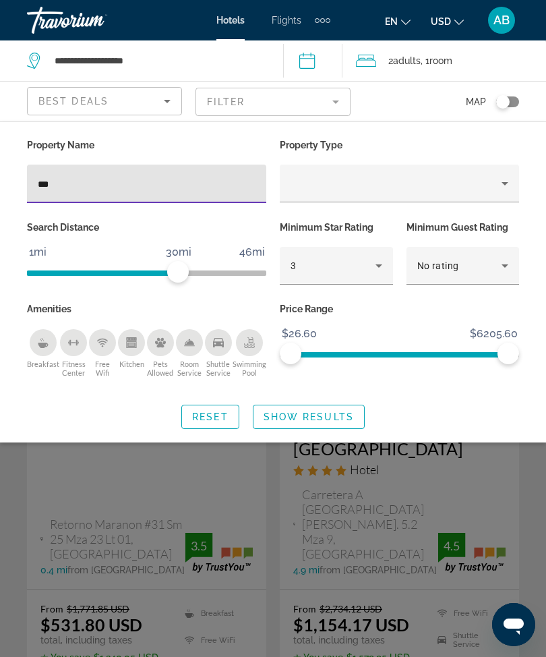
type input "****"
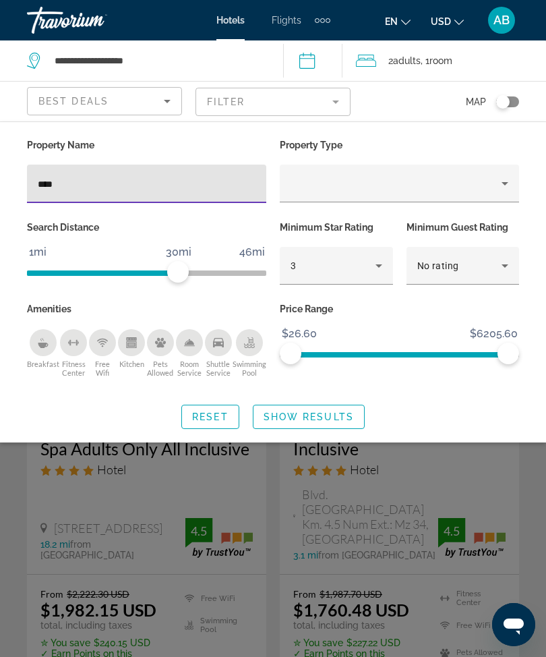
click at [324, 417] on span "Show Results" at bounding box center [309, 416] width 90 height 11
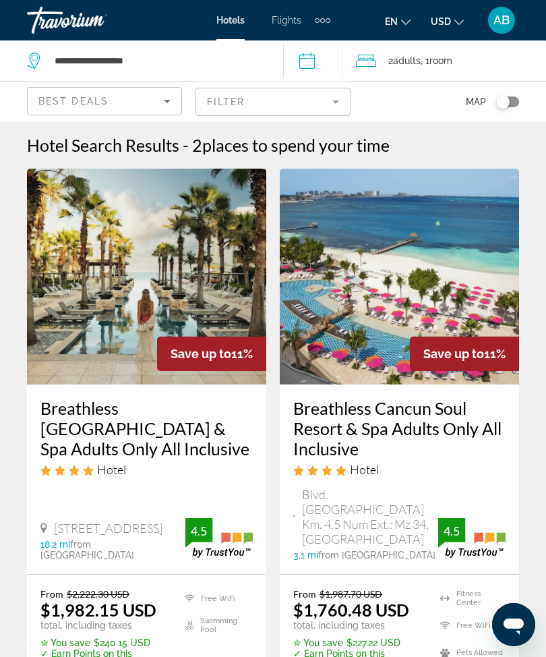
click at [330, 92] on mat-form-field "Filter" at bounding box center [273, 102] width 155 height 28
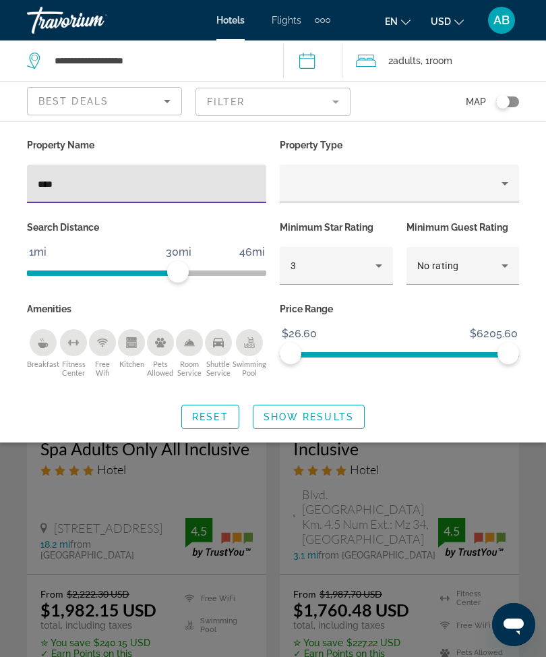
click at [150, 187] on input "****" at bounding box center [147, 184] width 218 height 16
type input "*"
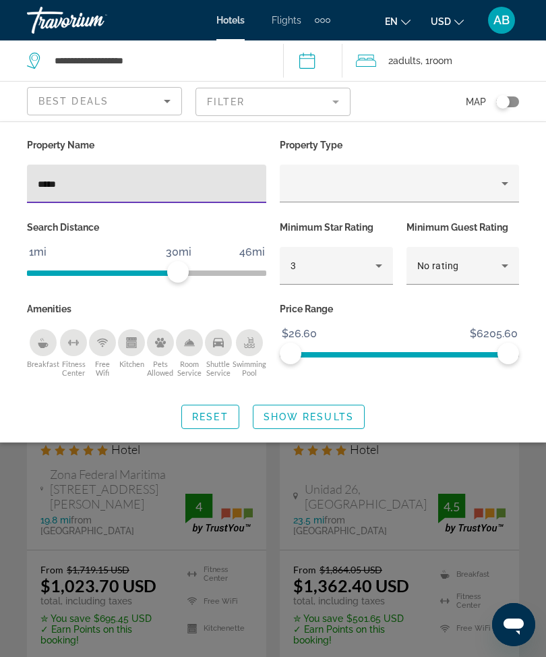
type input "******"
click at [332, 422] on span "Show Results" at bounding box center [309, 416] width 90 height 11
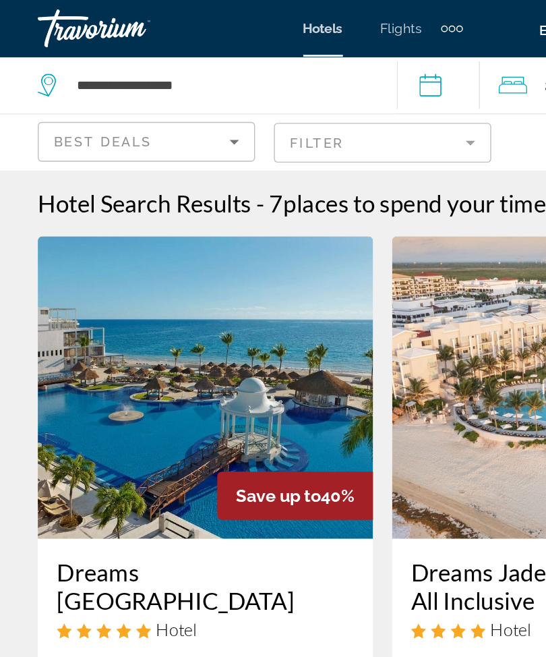
click at [340, 100] on mat-form-field "Filter" at bounding box center [273, 102] width 155 height 28
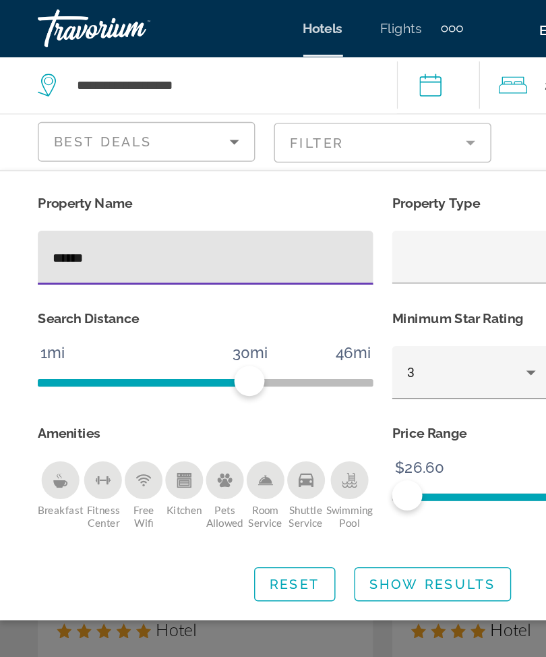
click at [124, 187] on input "******" at bounding box center [147, 184] width 218 height 16
type input "*"
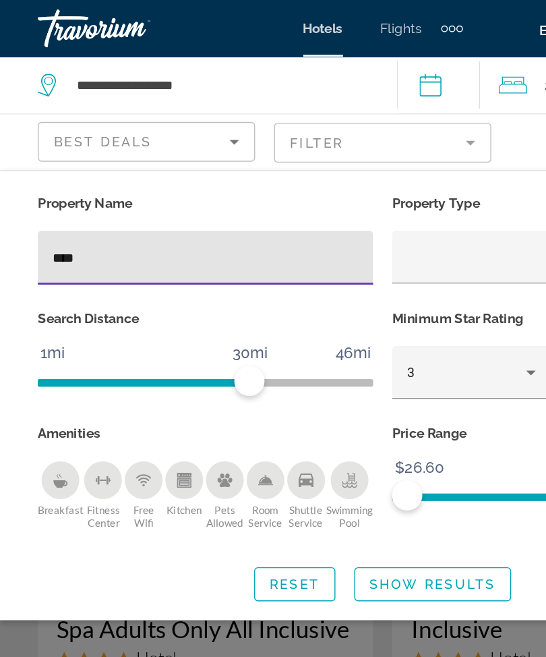
type input "*****"
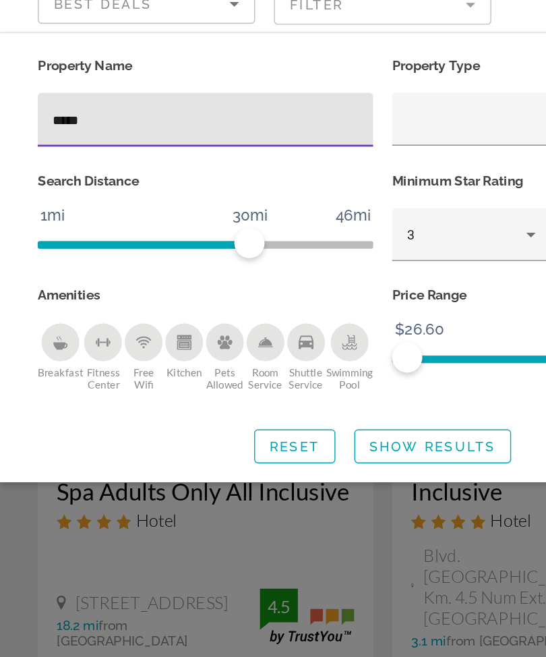
click at [293, 411] on span "Show Results" at bounding box center [309, 416] width 90 height 11
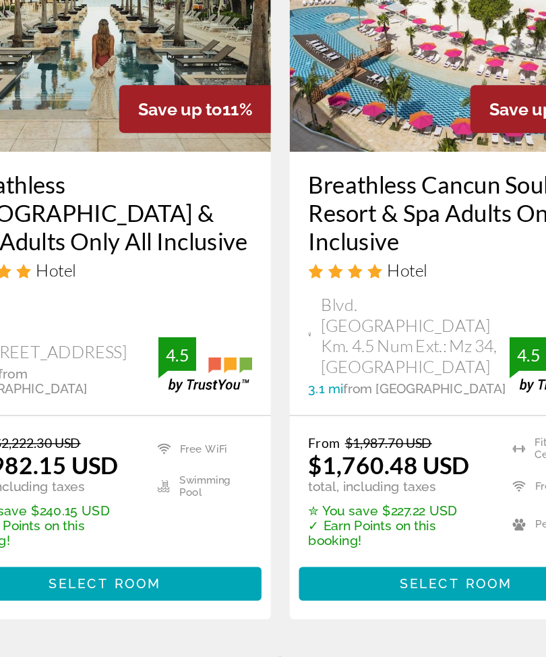
scroll to position [165, 0]
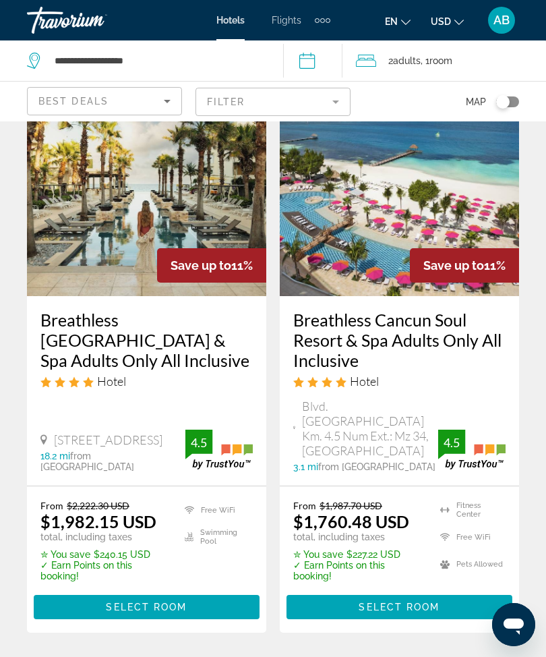
click at [338, 96] on mat-form-field "Filter" at bounding box center [273, 102] width 155 height 28
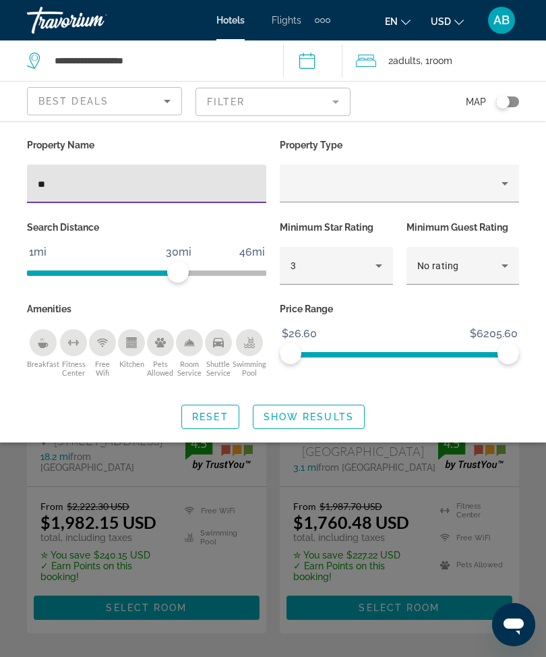
type input "*"
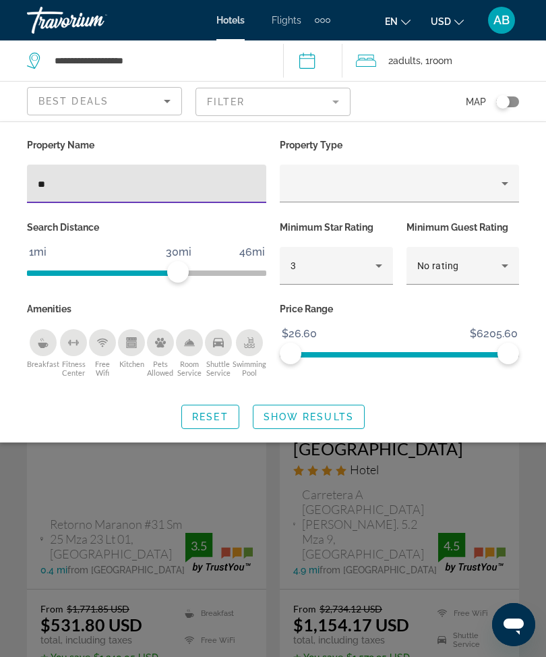
type input "***"
click at [321, 419] on span "Show Results" at bounding box center [309, 416] width 90 height 11
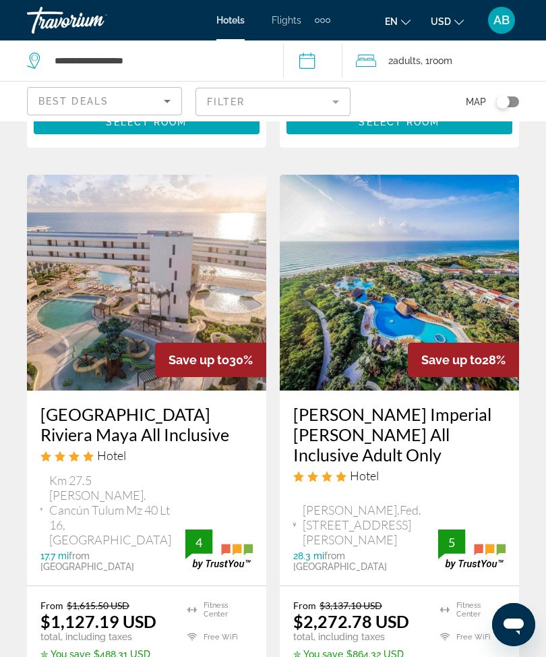
scroll to position [1569, 0]
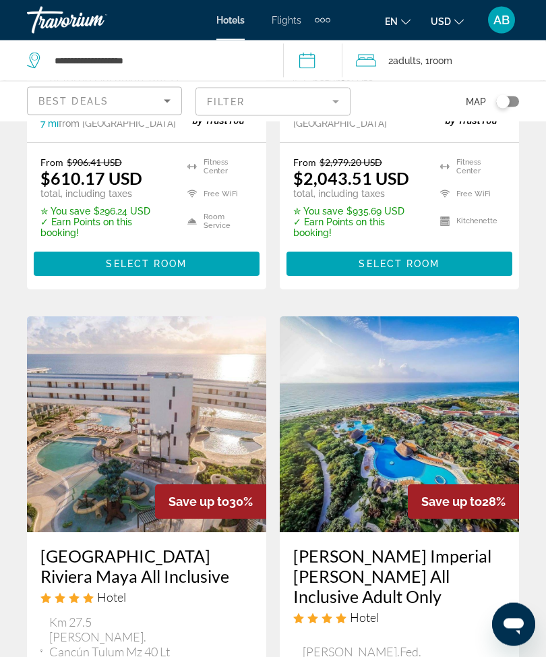
click at [336, 98] on mat-form-field "Filter" at bounding box center [273, 102] width 155 height 28
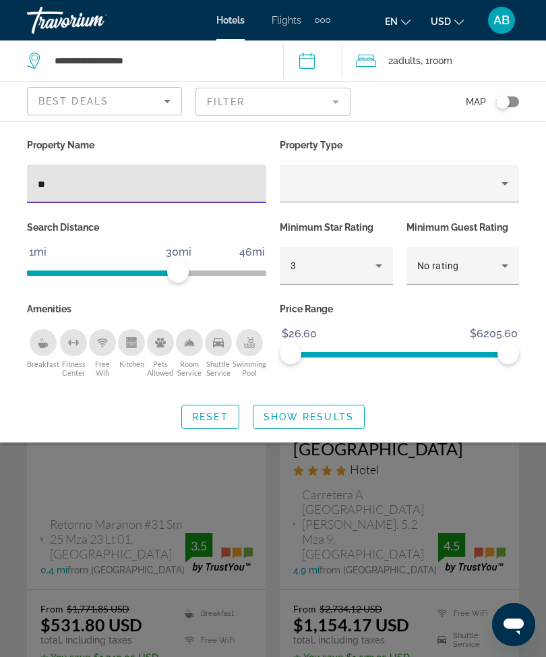
type input "***"
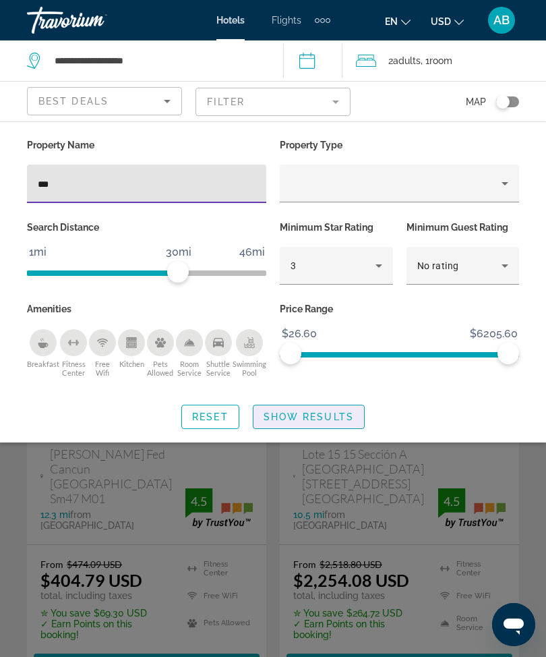
click at [301, 415] on span "Show Results" at bounding box center [309, 416] width 90 height 11
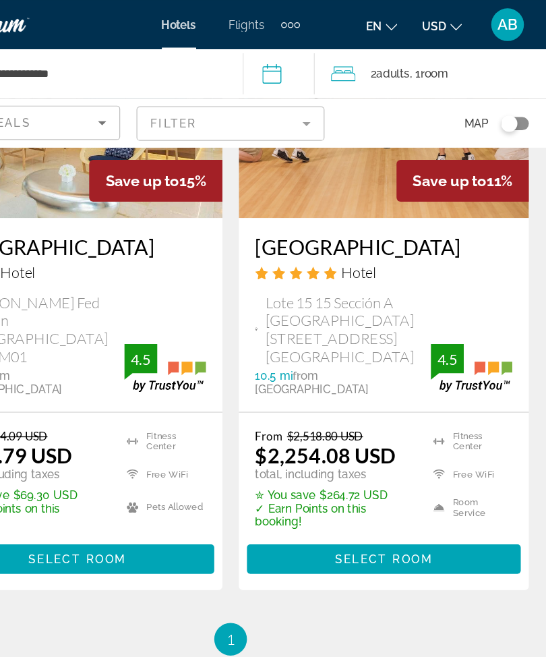
scroll to position [147, 0]
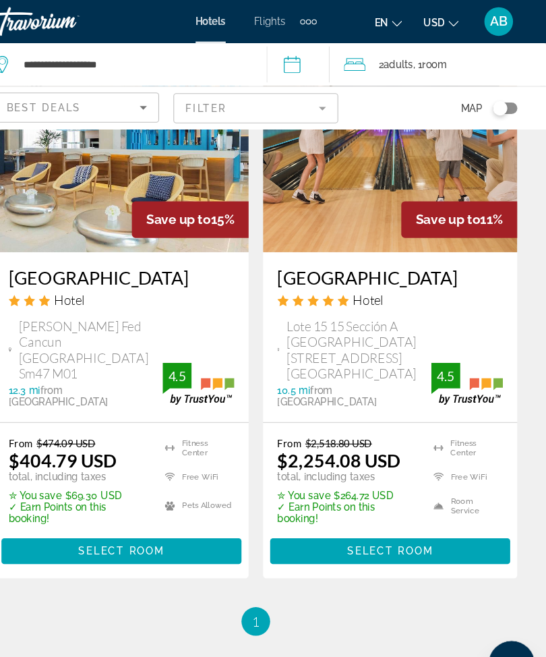
click at [359, 513] on span "Select Room" at bounding box center [399, 518] width 81 height 11
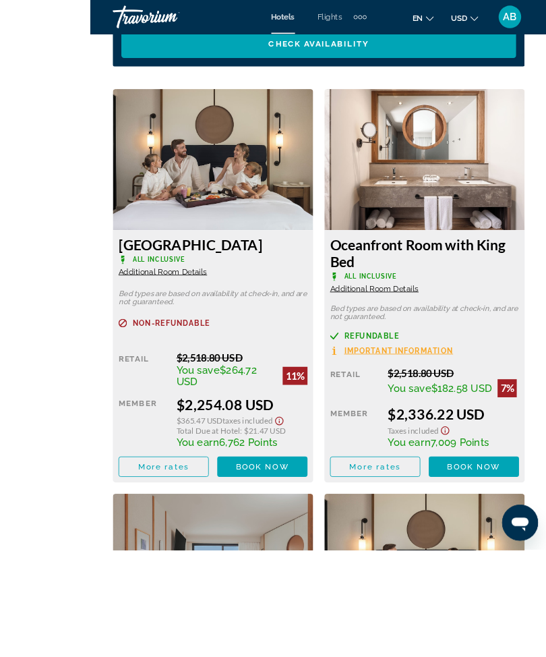
scroll to position [2359, 0]
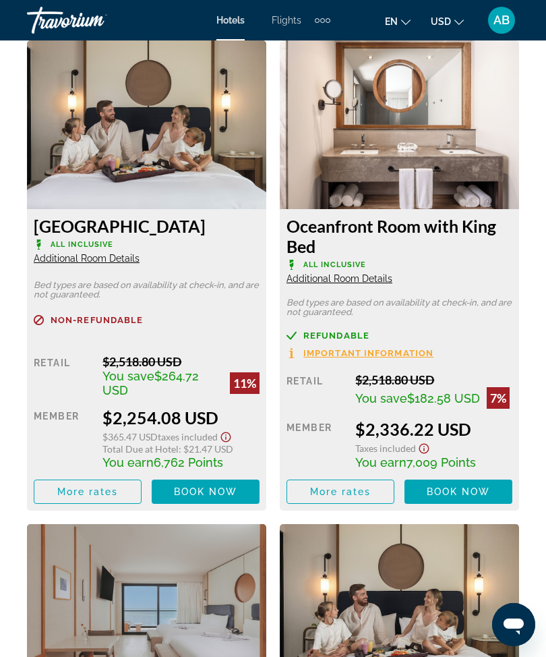
click at [194, 508] on span "Main content" at bounding box center [206, 491] width 108 height 32
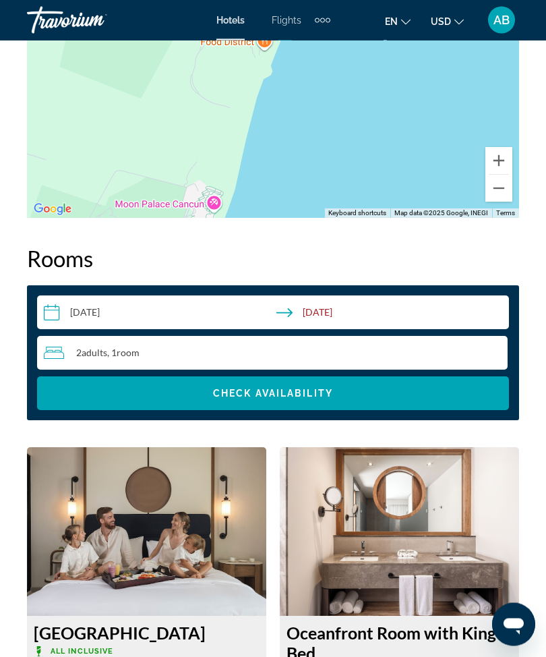
scroll to position [1951, 0]
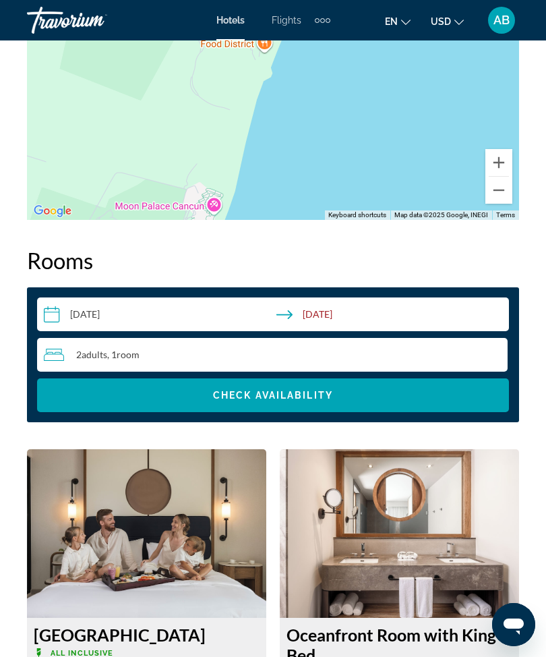
click at [247, 363] on div "2 Adult Adults , 1 Room rooms" at bounding box center [276, 355] width 464 height 16
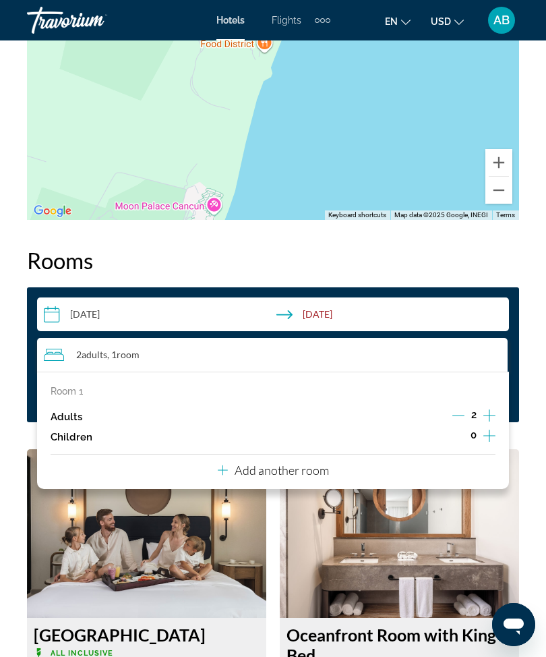
click at [318, 477] on p "Add another room" at bounding box center [282, 470] width 94 height 15
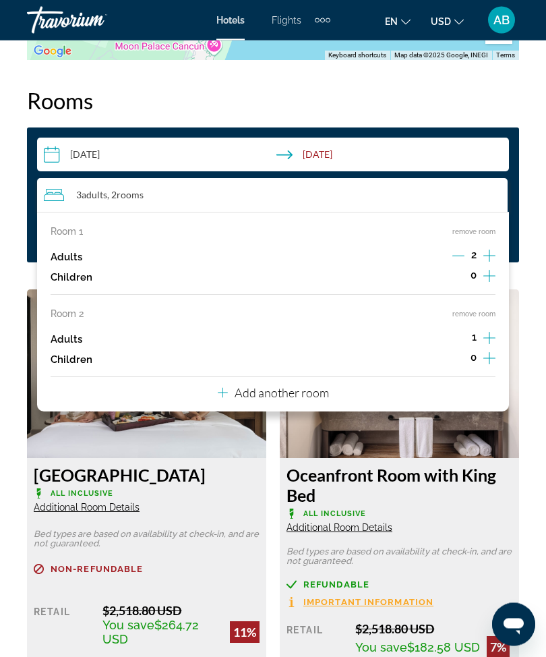
click at [304, 400] on p "Add another room" at bounding box center [282, 393] width 94 height 15
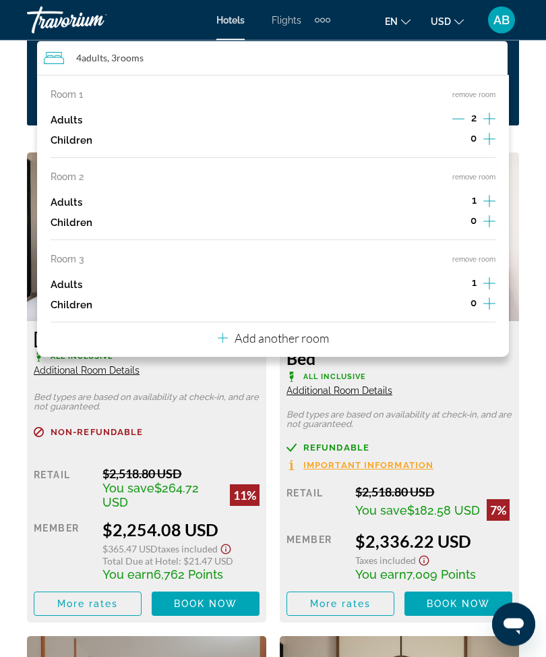
click at [319, 341] on p "Add another room" at bounding box center [282, 338] width 94 height 15
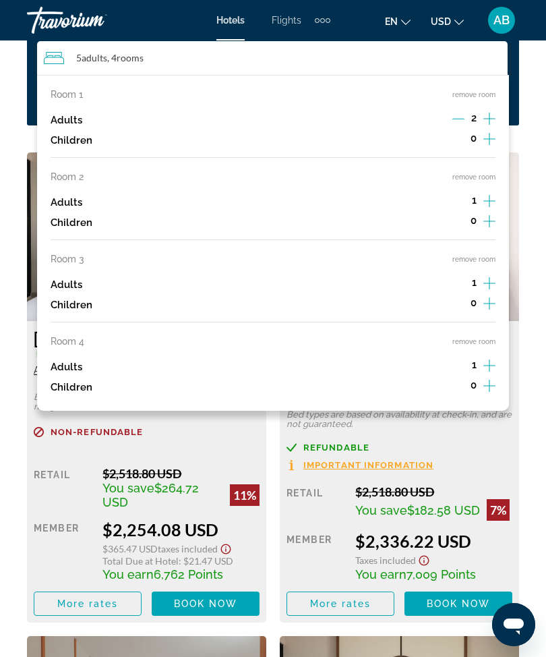
click at [488, 346] on button "remove room" at bounding box center [473, 341] width 43 height 9
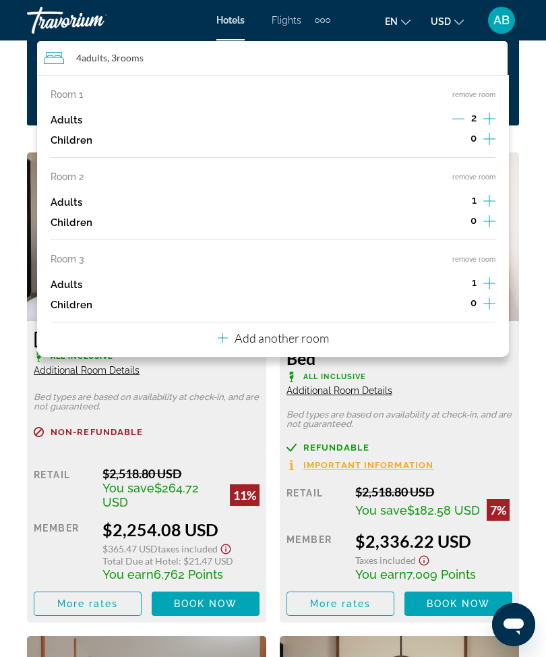
click at [490, 264] on button "remove room" at bounding box center [473, 259] width 43 height 9
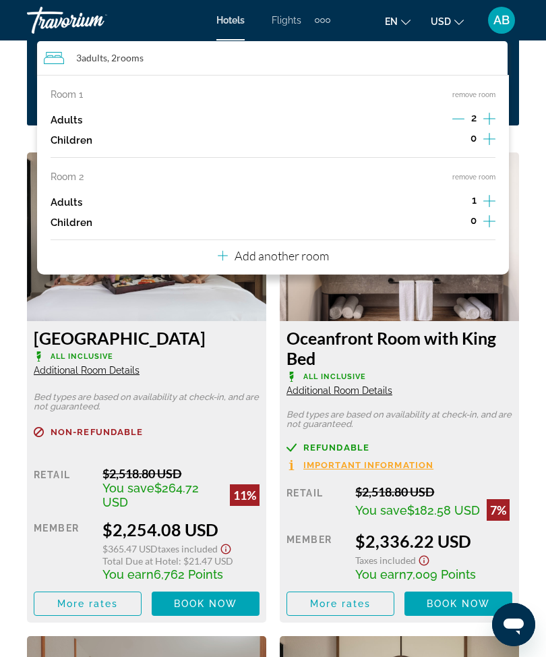
click at [489, 181] on button "remove room" at bounding box center [473, 177] width 43 height 9
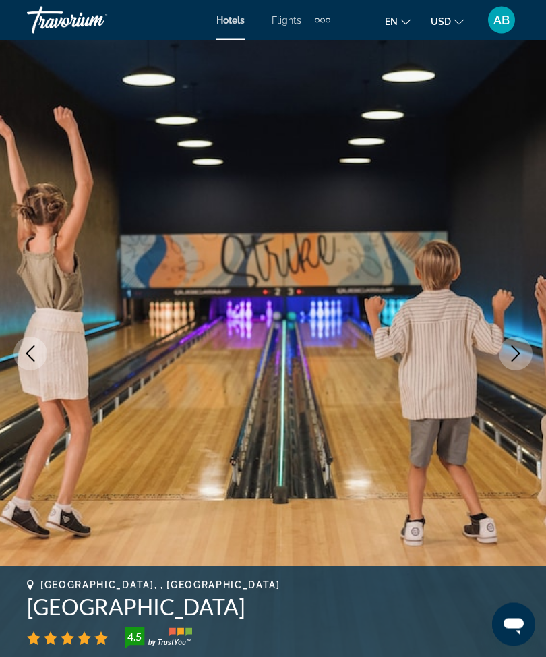
scroll to position [0, 0]
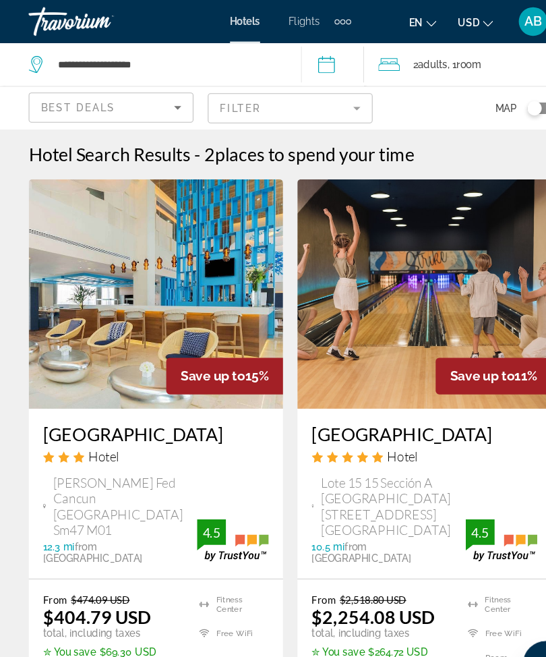
click at [340, 104] on mat-form-field "Filter" at bounding box center [273, 102] width 155 height 28
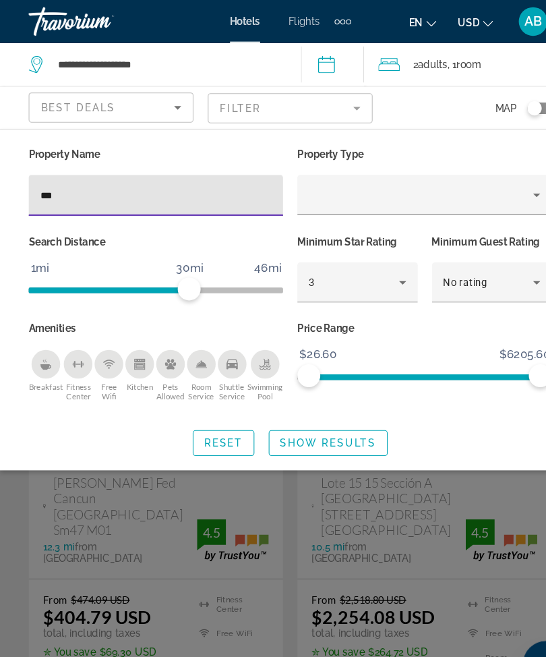
click at [129, 187] on input "***" at bounding box center [147, 184] width 218 height 16
type input "*"
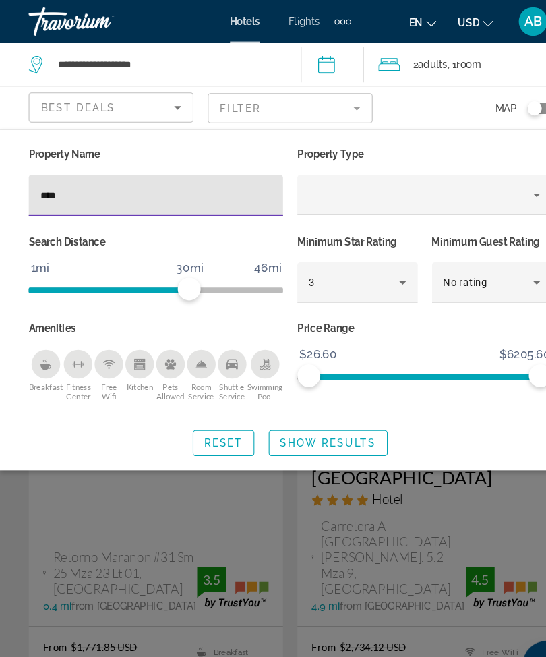
type input "*****"
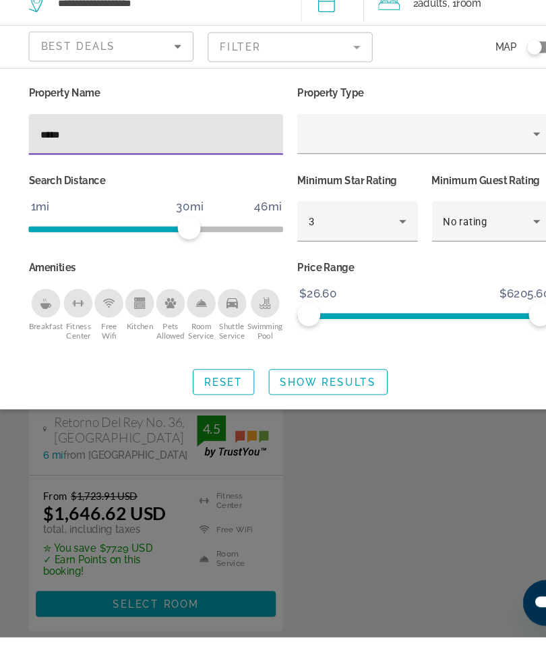
click at [319, 411] on span "Show Results" at bounding box center [309, 416] width 90 height 11
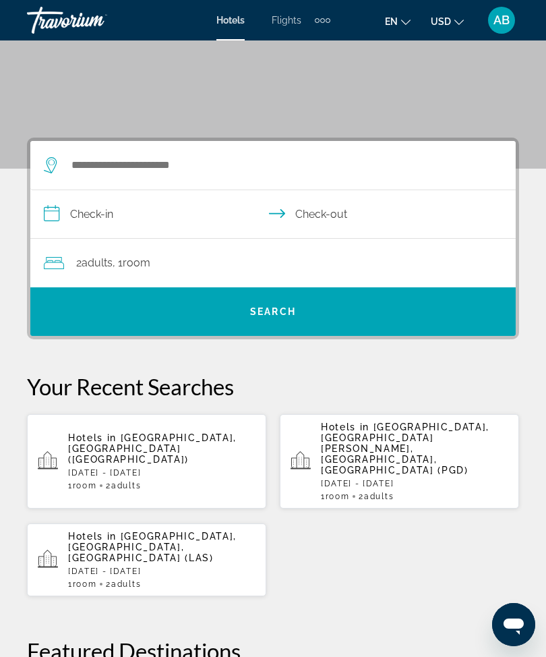
scroll to position [150, 0]
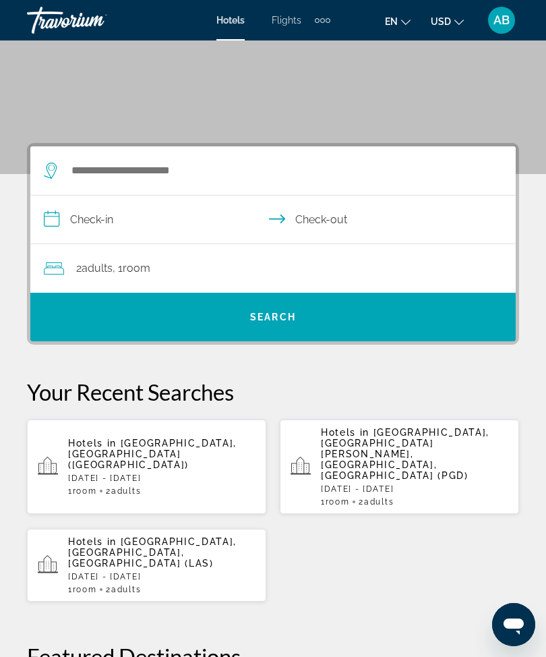
click at [155, 572] on p "[DATE] - [DATE]" at bounding box center [161, 576] width 187 height 9
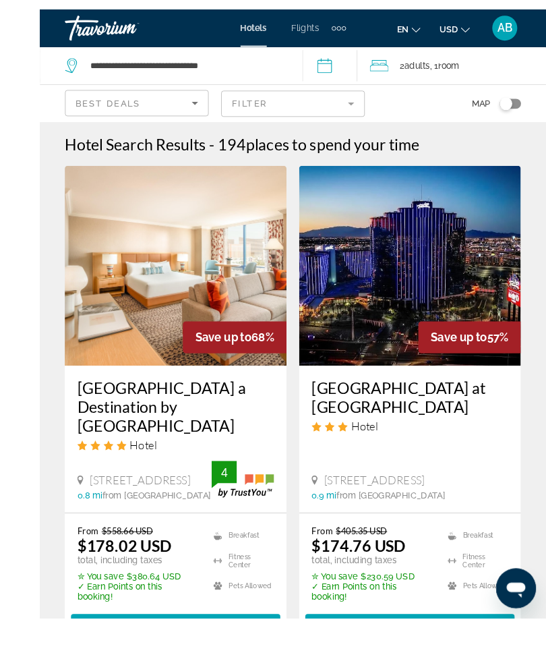
scroll to position [68, 0]
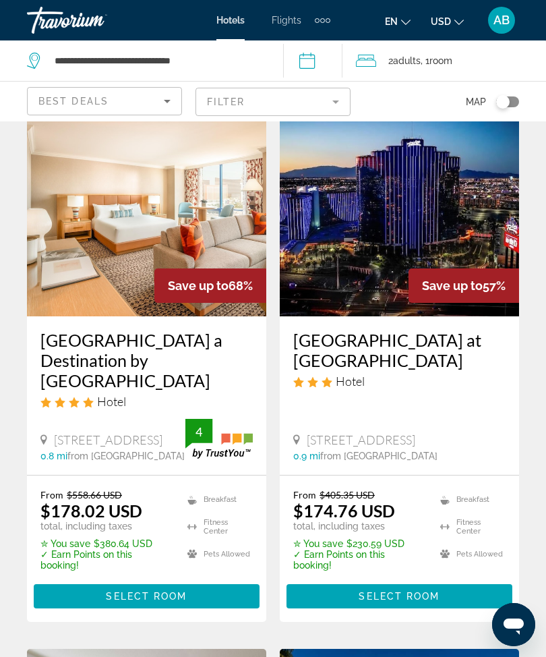
click at [411, 57] on span "Adults" at bounding box center [407, 60] width 28 height 11
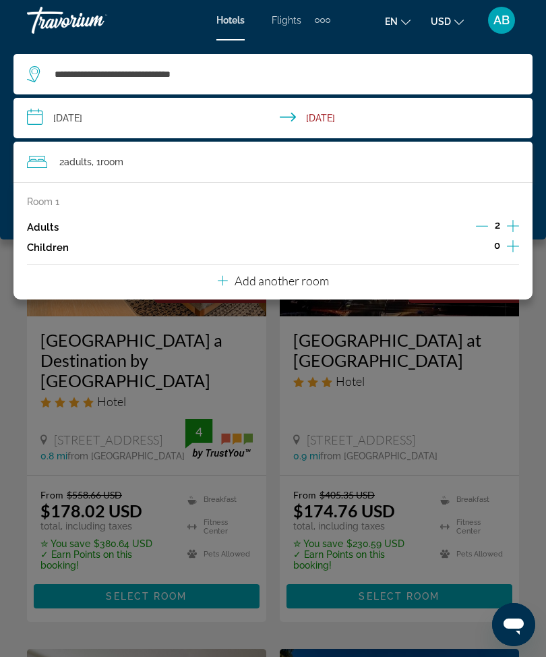
click at [38, 119] on input "**********" at bounding box center [275, 120] width 525 height 45
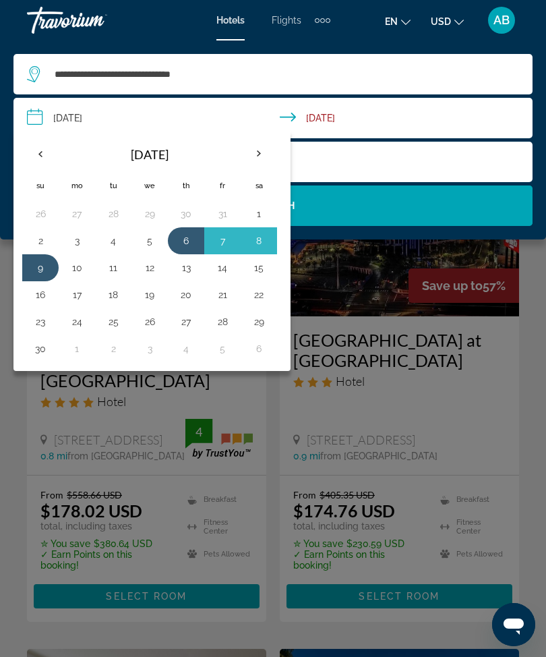
click at [259, 145] on th "Next month" at bounding box center [259, 154] width 36 height 30
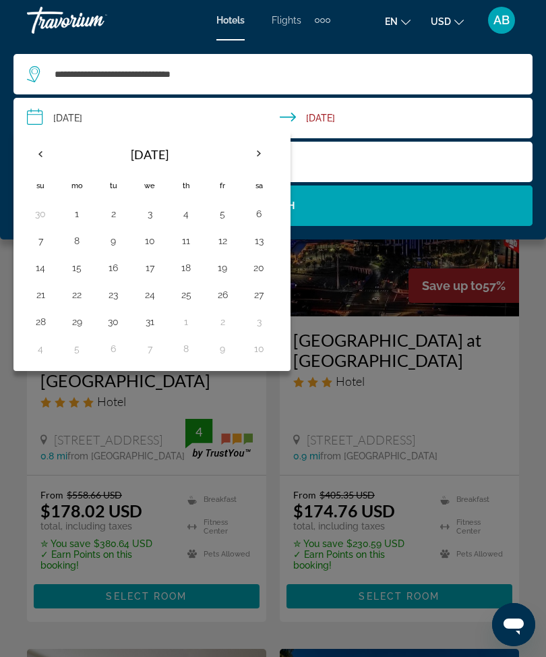
click at [225, 215] on button "5" at bounding box center [223, 213] width 22 height 19
click at [46, 247] on button "7" at bounding box center [41, 240] width 22 height 19
type input "**********"
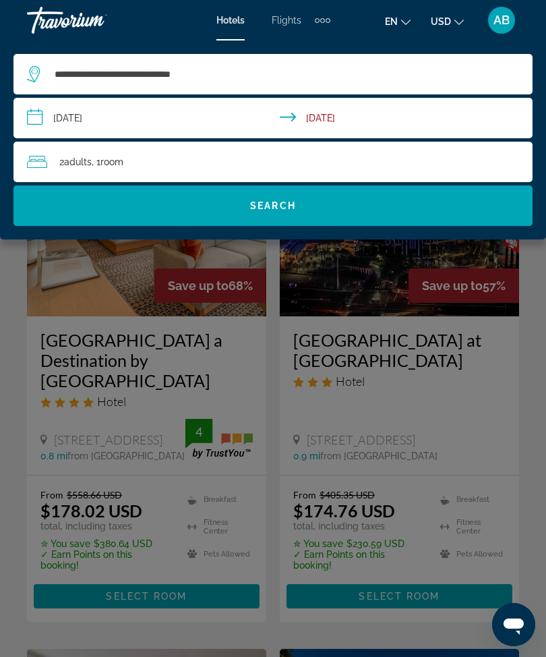
click at [284, 166] on div "2 Adult Adults , 1 Room rooms" at bounding box center [280, 161] width 506 height 19
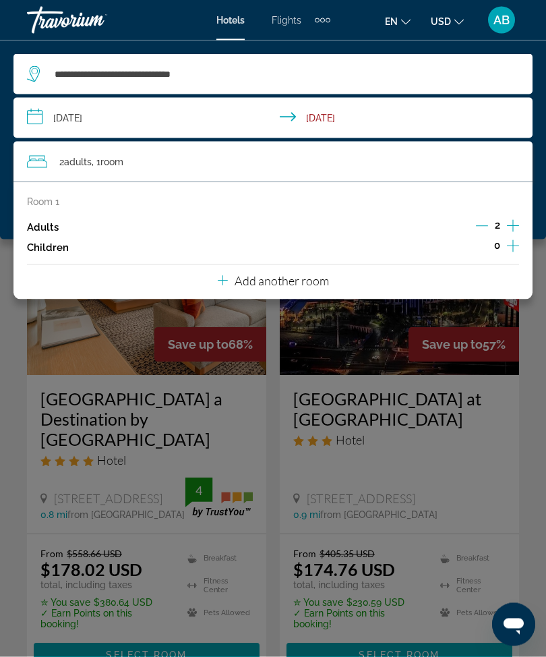
scroll to position [10, 0]
click at [297, 283] on p "Add another room" at bounding box center [282, 280] width 94 height 15
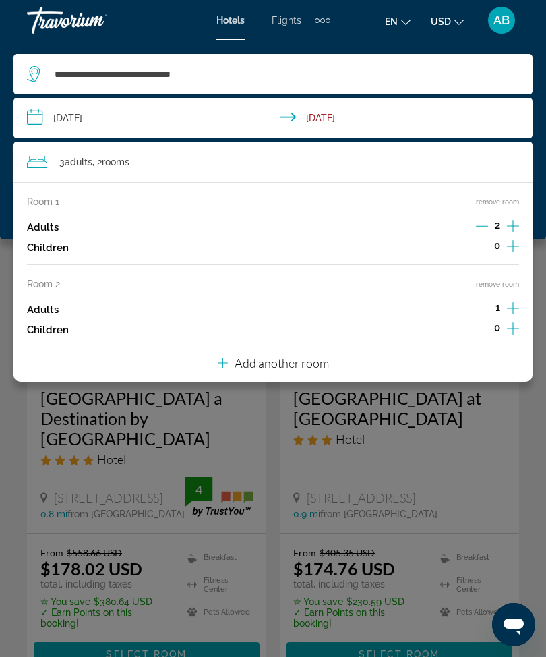
click at [270, 363] on p "Add another room" at bounding box center [282, 362] width 94 height 15
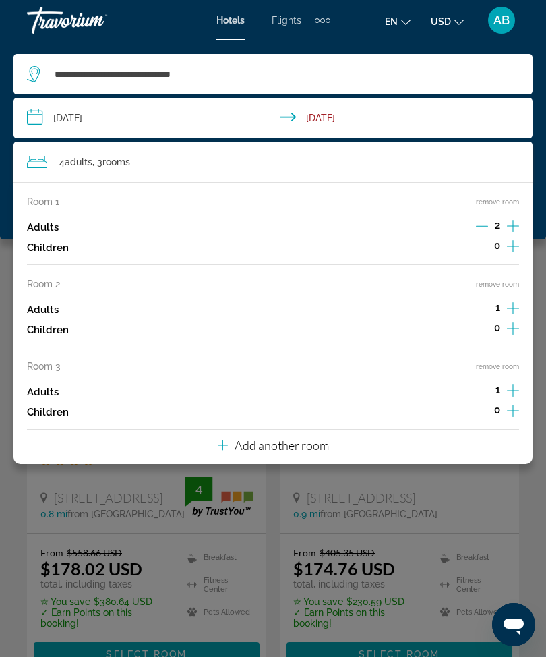
click at [291, 446] on button "Add another room" at bounding box center [273, 444] width 111 height 28
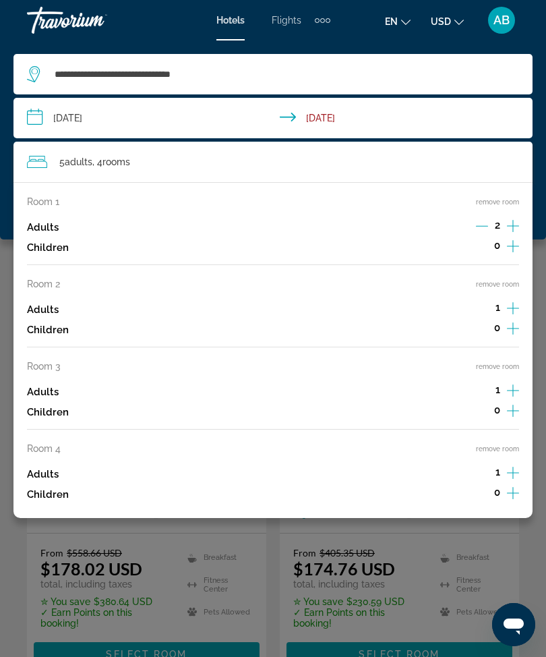
click at [502, 444] on button "remove room" at bounding box center [497, 448] width 43 height 9
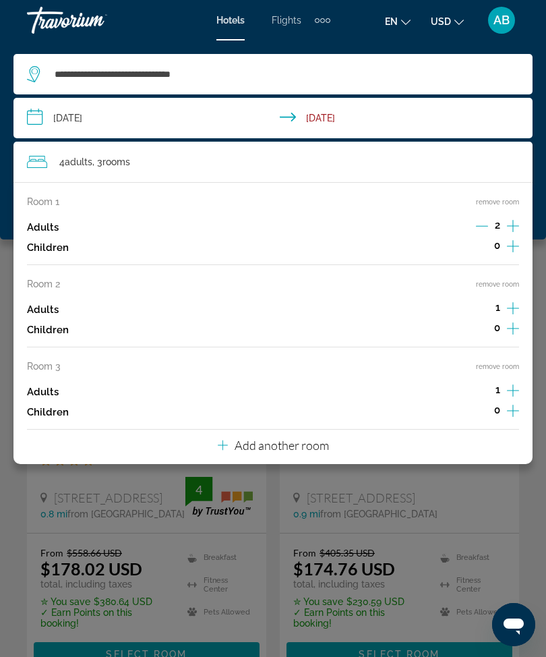
click at [510, 363] on button "remove room" at bounding box center [497, 366] width 43 height 9
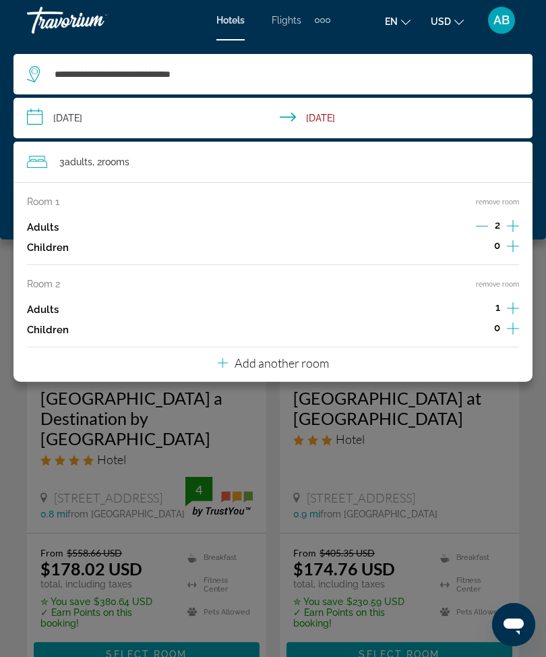
click at [513, 280] on button "remove room" at bounding box center [497, 284] width 43 height 9
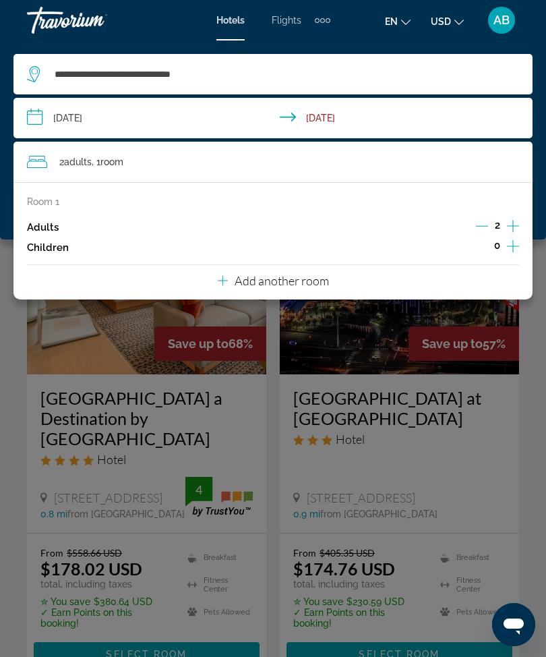
click at [1, 220] on div "**********" at bounding box center [273, 139] width 546 height 199
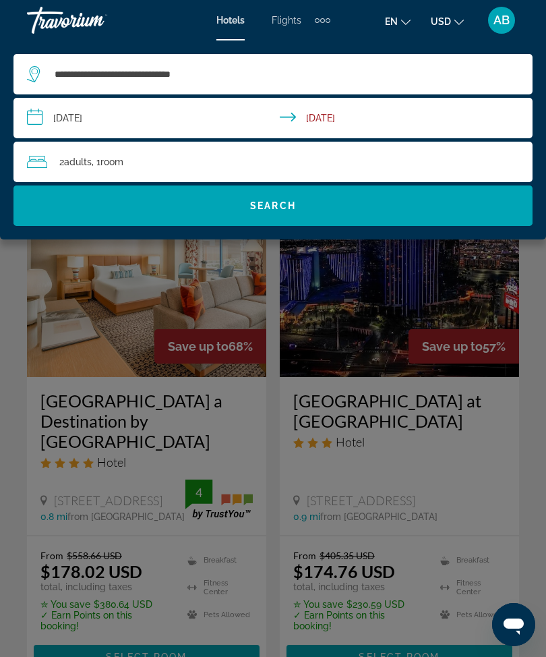
scroll to position [0, 0]
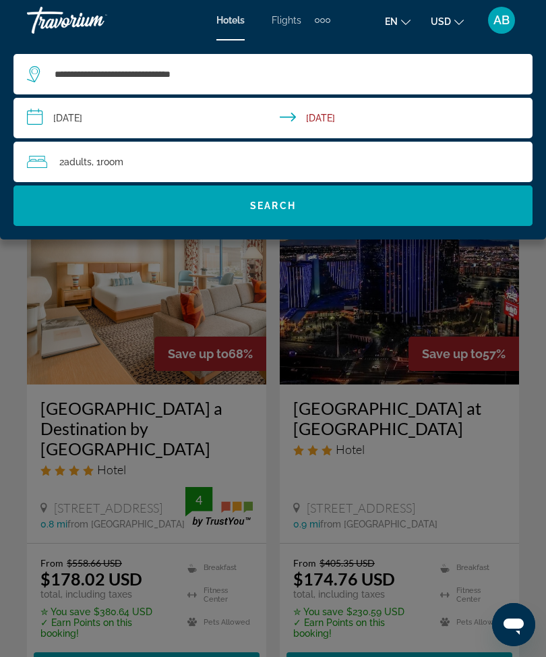
click at [298, 205] on span "Search widget" at bounding box center [272, 205] width 519 height 32
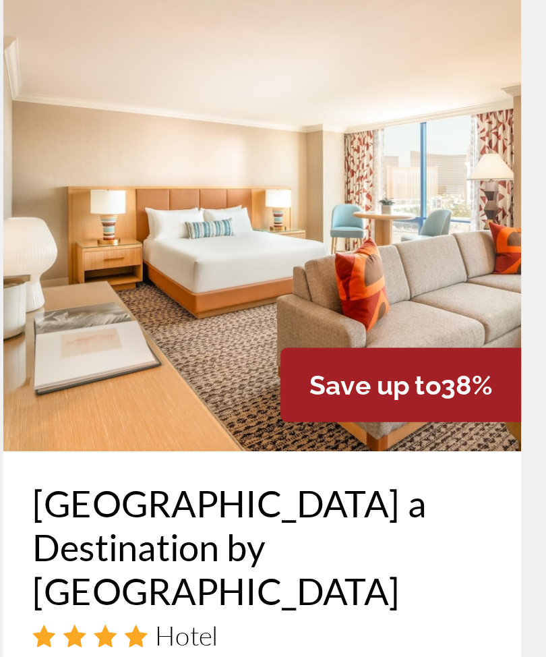
scroll to position [2000, 0]
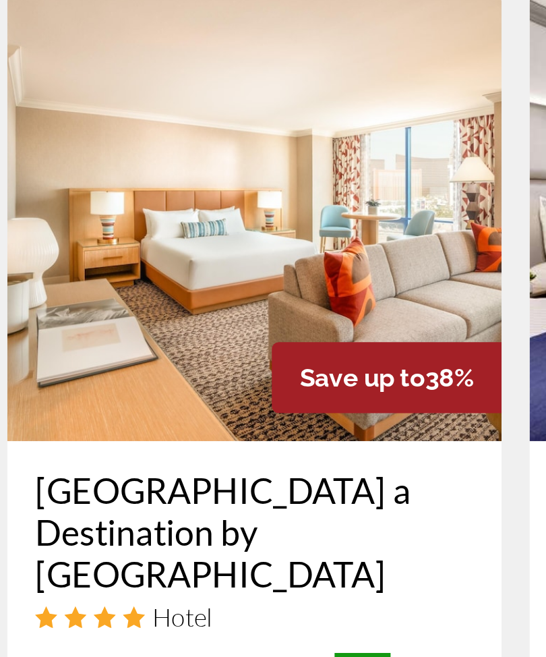
click at [121, 315] on img "Main content" at bounding box center [146, 423] width 239 height 216
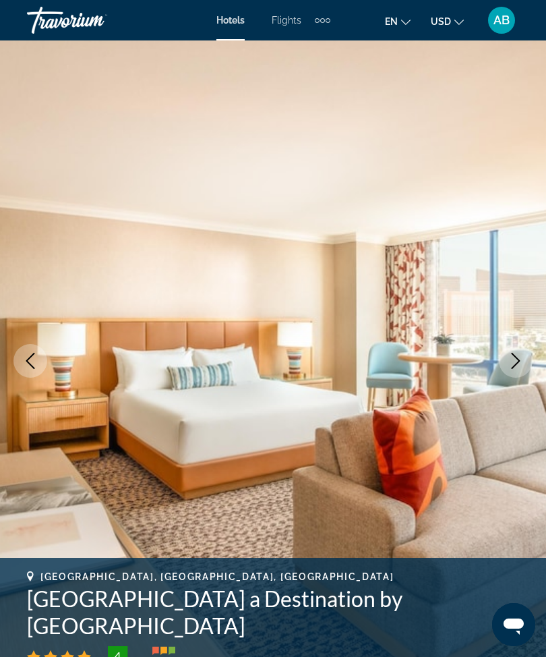
click at [525, 367] on button "Next image" at bounding box center [516, 361] width 34 height 34
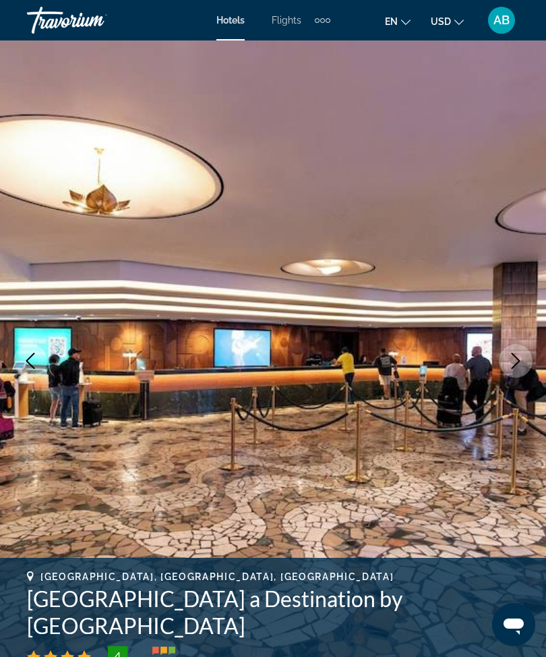
click at [26, 369] on button "Previous image" at bounding box center [30, 361] width 34 height 34
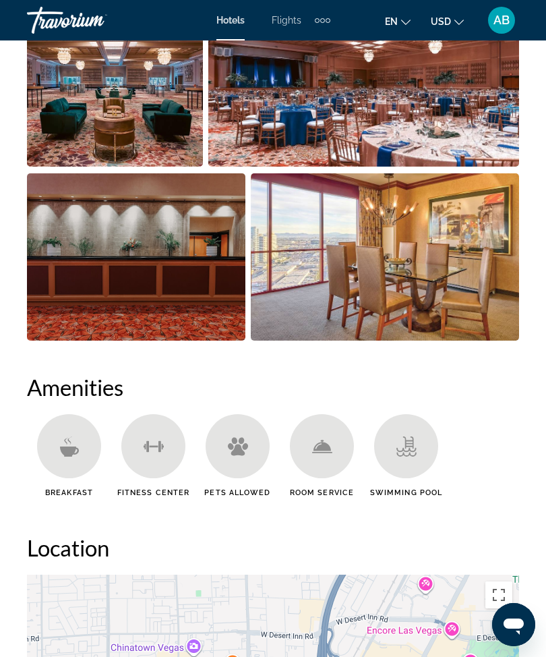
scroll to position [1171, 0]
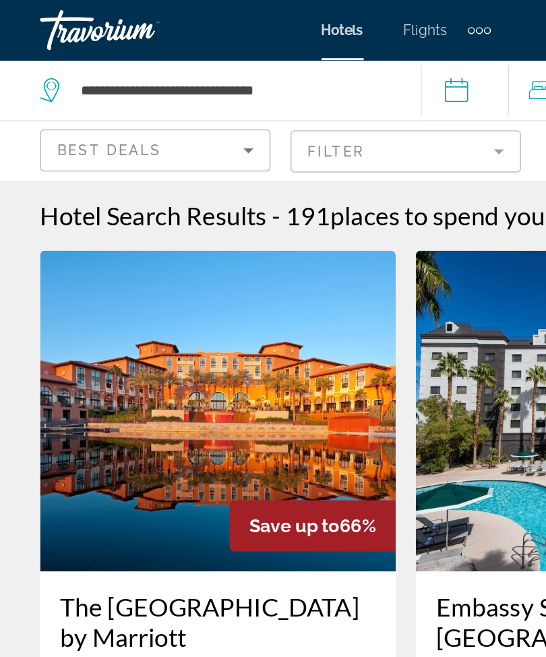
click at [339, 97] on mat-form-field "Filter" at bounding box center [273, 102] width 155 height 28
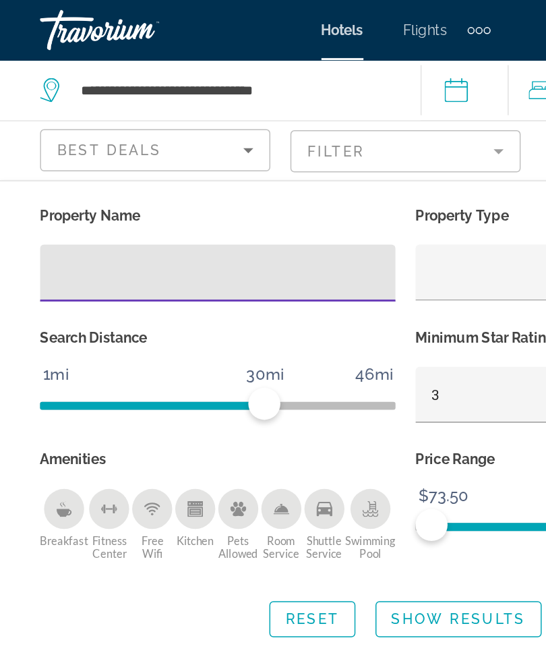
click at [102, 190] on input "Hotel Filters" at bounding box center [147, 184] width 218 height 16
type input "*****"
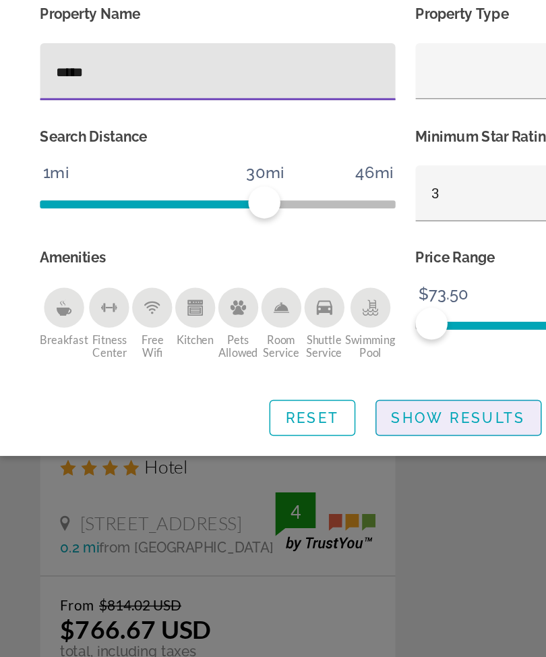
click at [280, 411] on span "Show Results" at bounding box center [309, 416] width 90 height 11
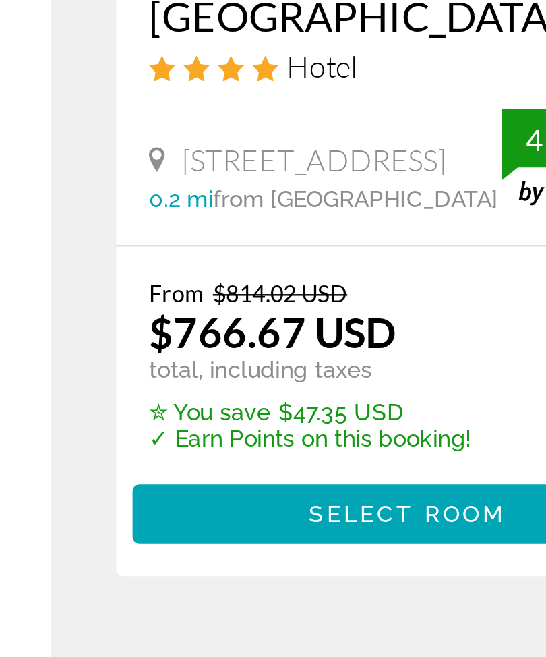
scroll to position [109, 0]
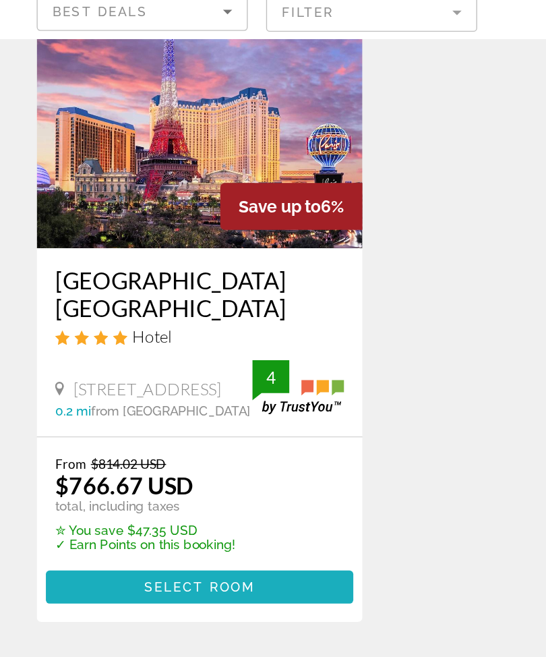
click at [183, 519] on span "Select Room" at bounding box center [146, 524] width 81 height 11
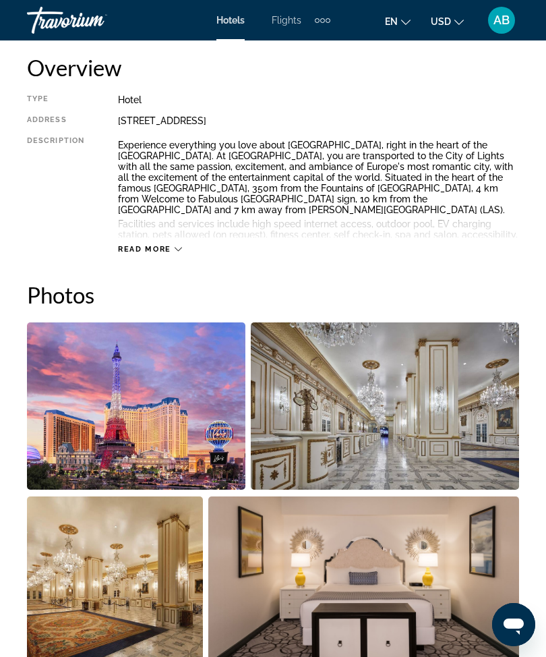
scroll to position [693, 0]
